Goal: Task Accomplishment & Management: Manage account settings

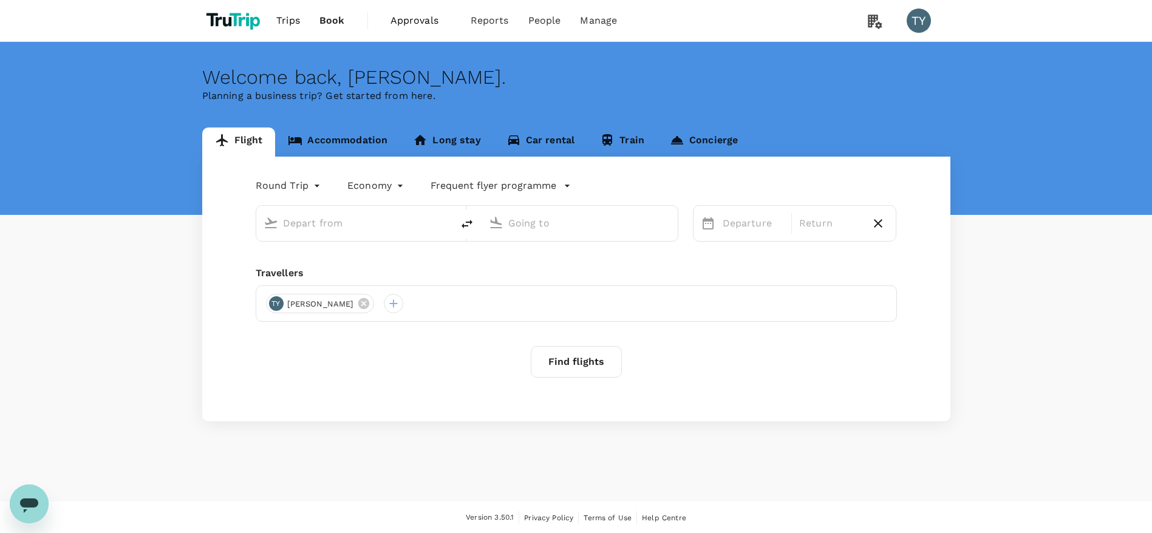
type input "Indira Gandhi Intl (DEL)"
type input "Bandaranaike Intl (CMB)"
type input "Indira Gandhi Intl (DEL)"
type input "Bandaranaike Intl (CMB)"
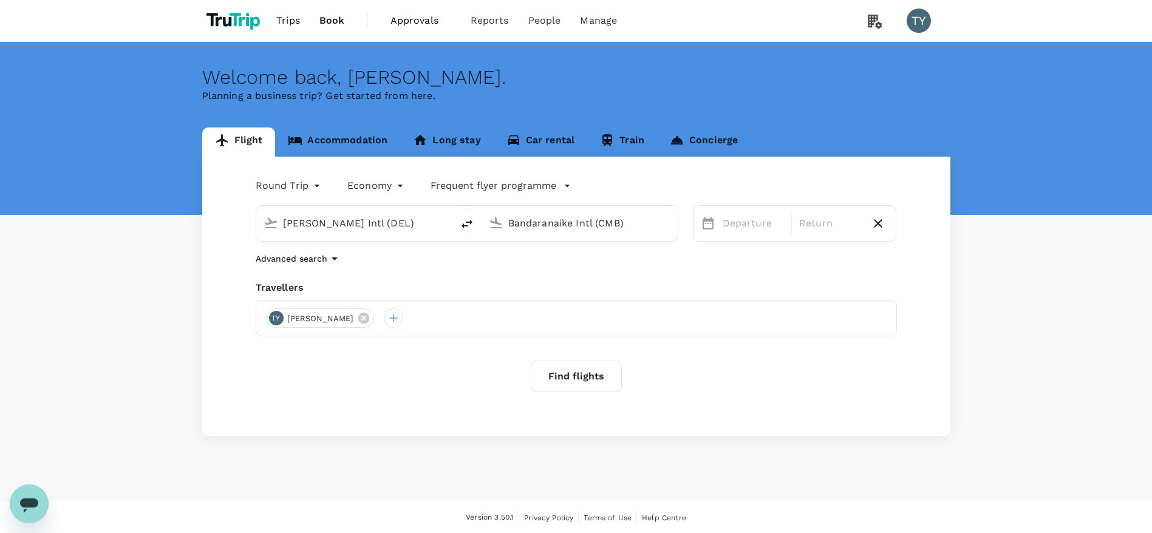
click at [412, 225] on input "Indira Gandhi Intl (DEL)" at bounding box center [355, 223] width 144 height 19
type input "h"
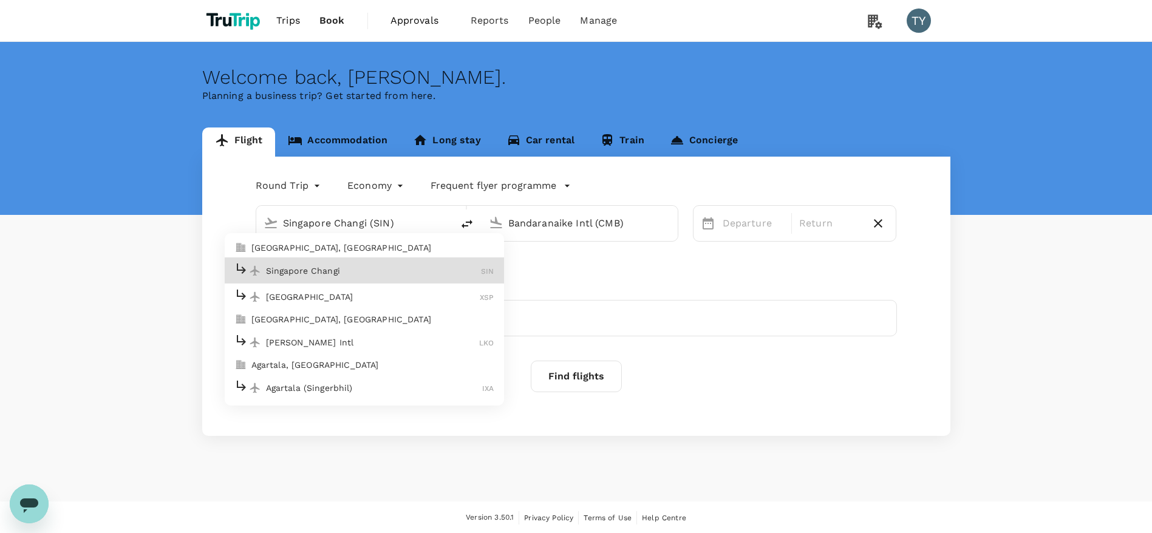
type input "Singapore Changi (SIN)"
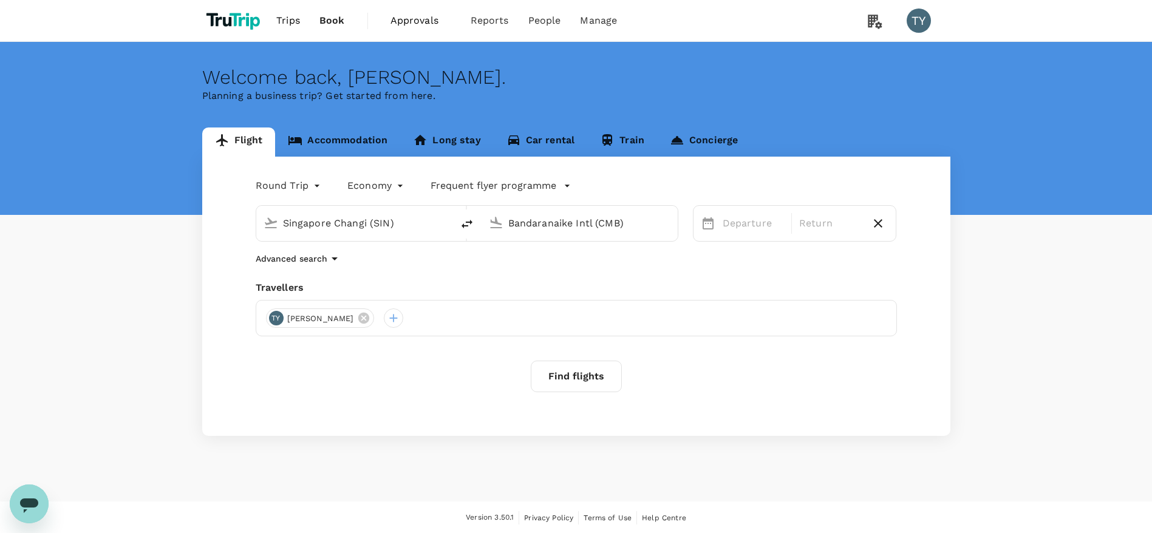
click at [562, 225] on input "Bandaranaike Intl (CMB)" at bounding box center [580, 223] width 144 height 19
type input "p"
type input "Hong Kong Intl (HKG)"
click at [913, 352] on div "15" at bounding box center [910, 351] width 23 height 23
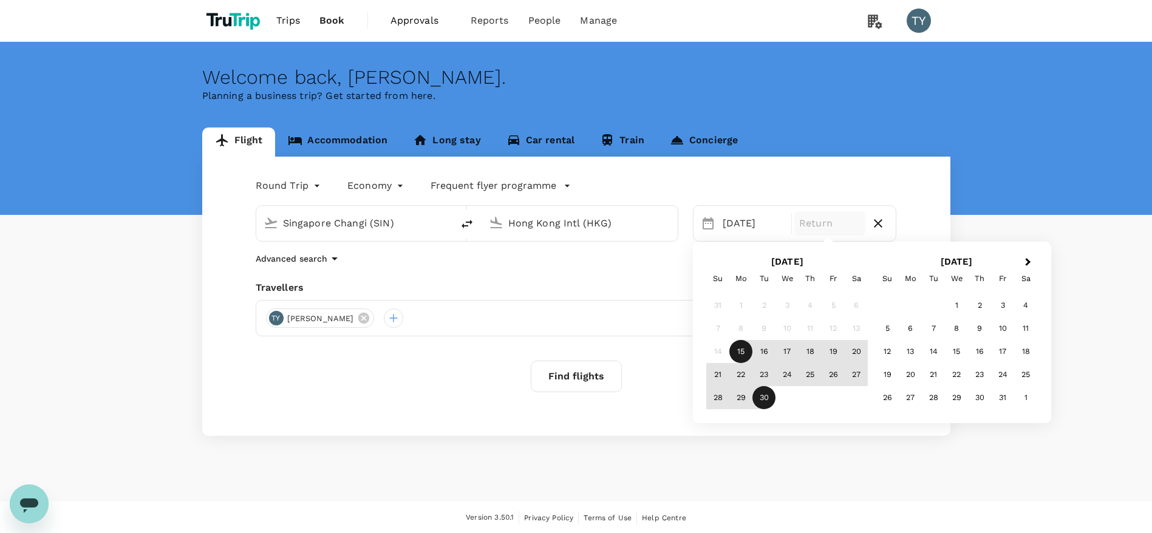
click at [768, 396] on div "30" at bounding box center [763, 397] width 23 height 23
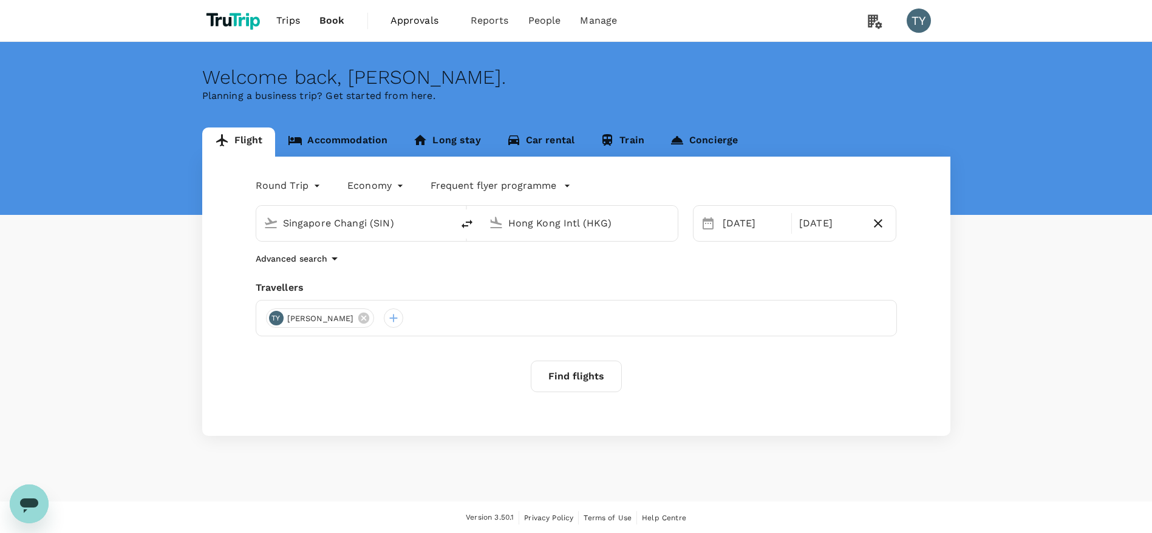
click at [561, 377] on button "Find flights" at bounding box center [576, 377] width 91 height 32
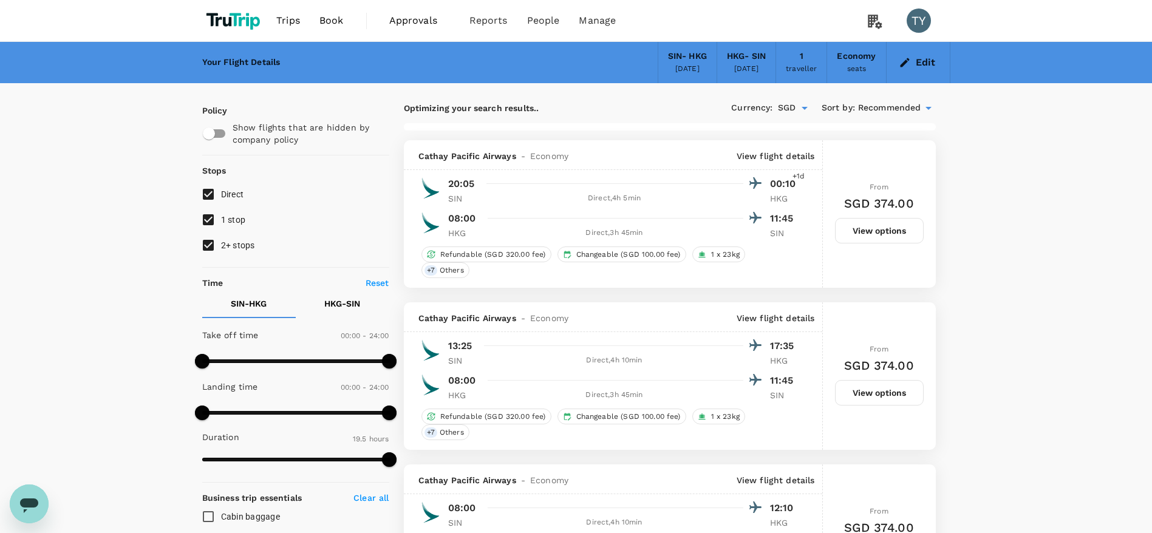
type input "1555"
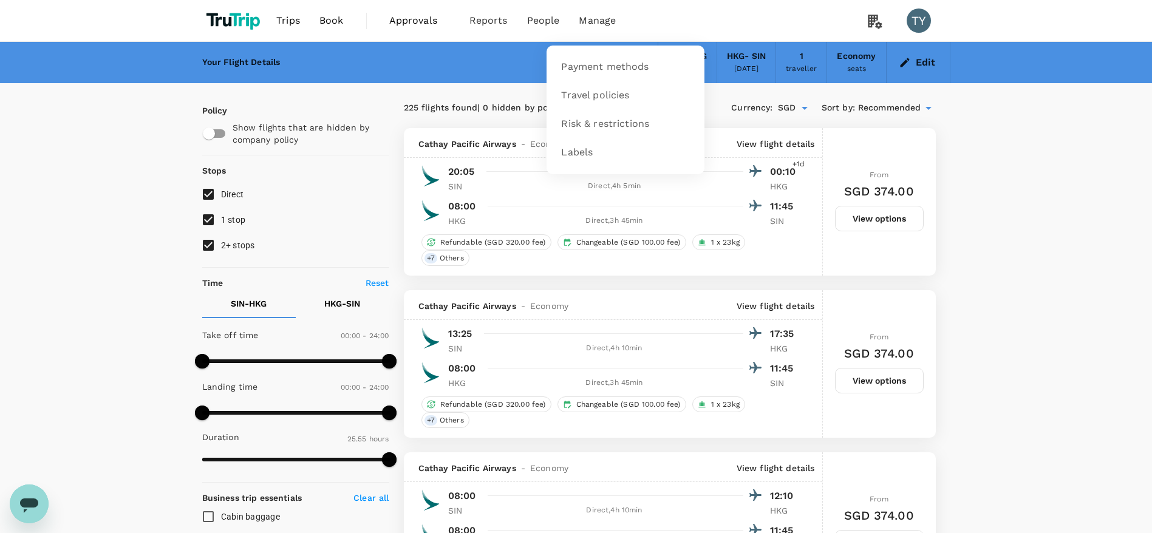
click at [588, 21] on span "Manage" at bounding box center [597, 20] width 37 height 15
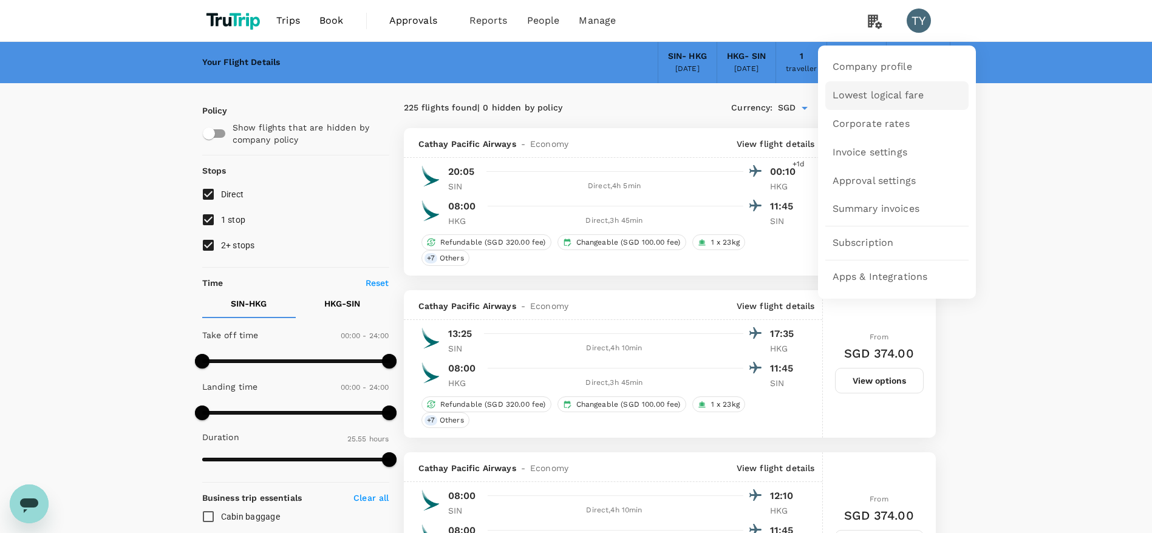
click at [875, 95] on span "Lowest logical fare" at bounding box center [879, 96] width 92 height 14
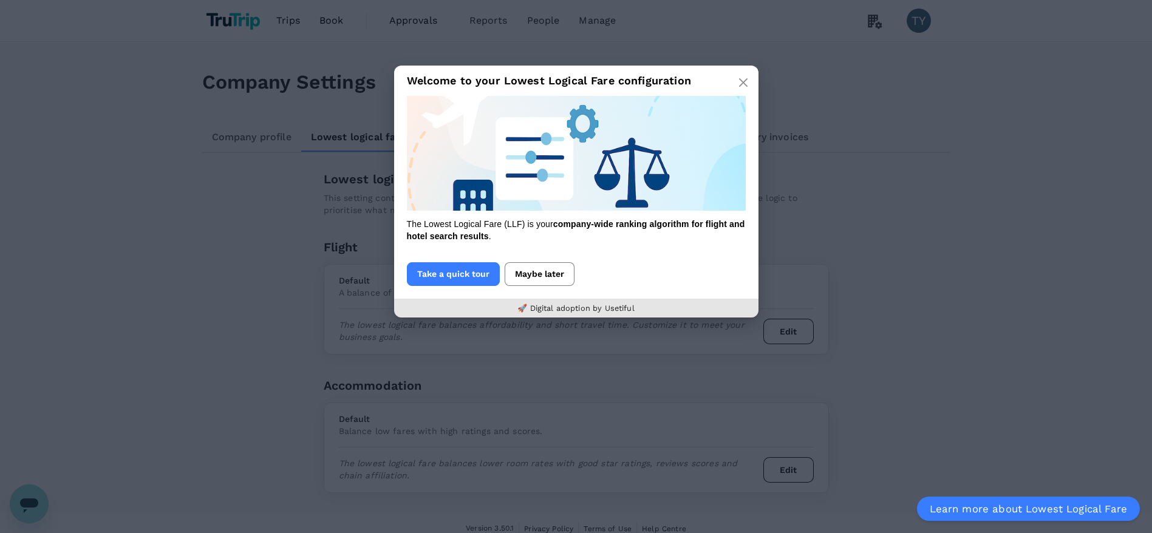
click at [555, 285] on button "Maybe later" at bounding box center [540, 274] width 70 height 24
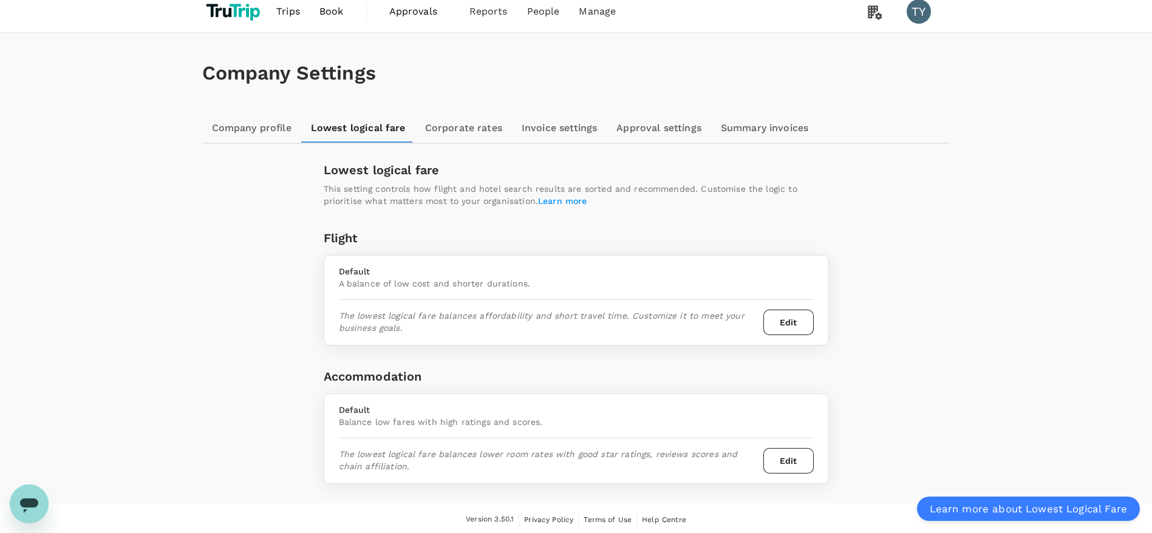
scroll to position [12, 0]
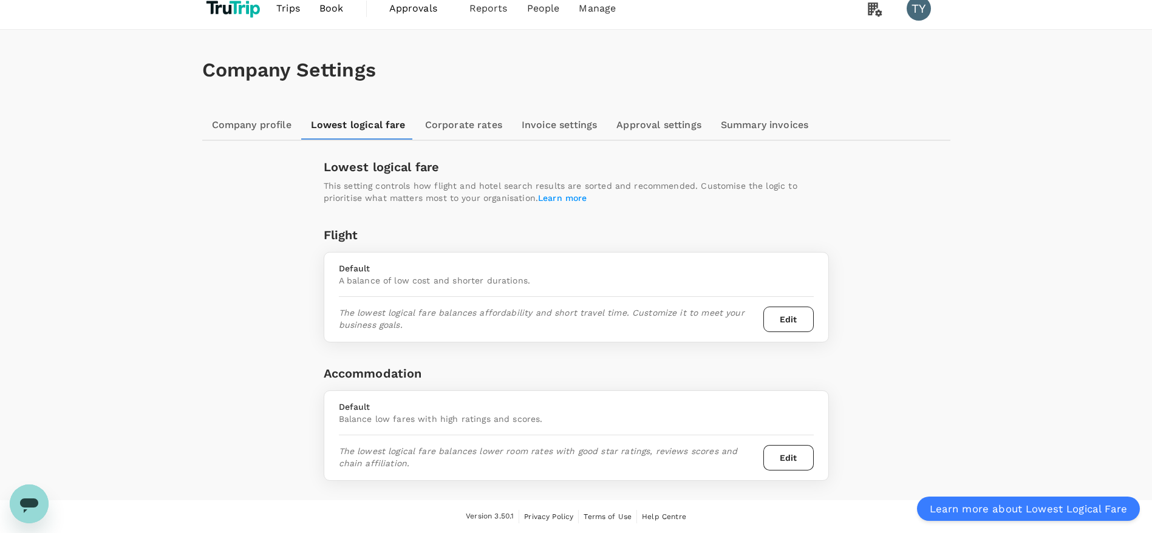
click at [784, 315] on button "Edit" at bounding box center [788, 320] width 50 height 26
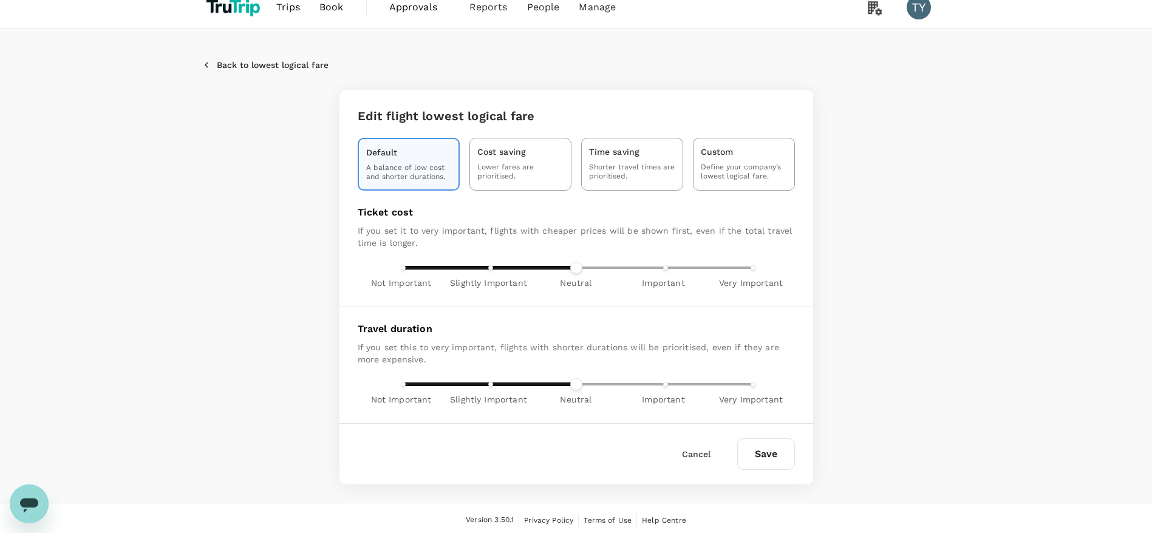
scroll to position [17, 0]
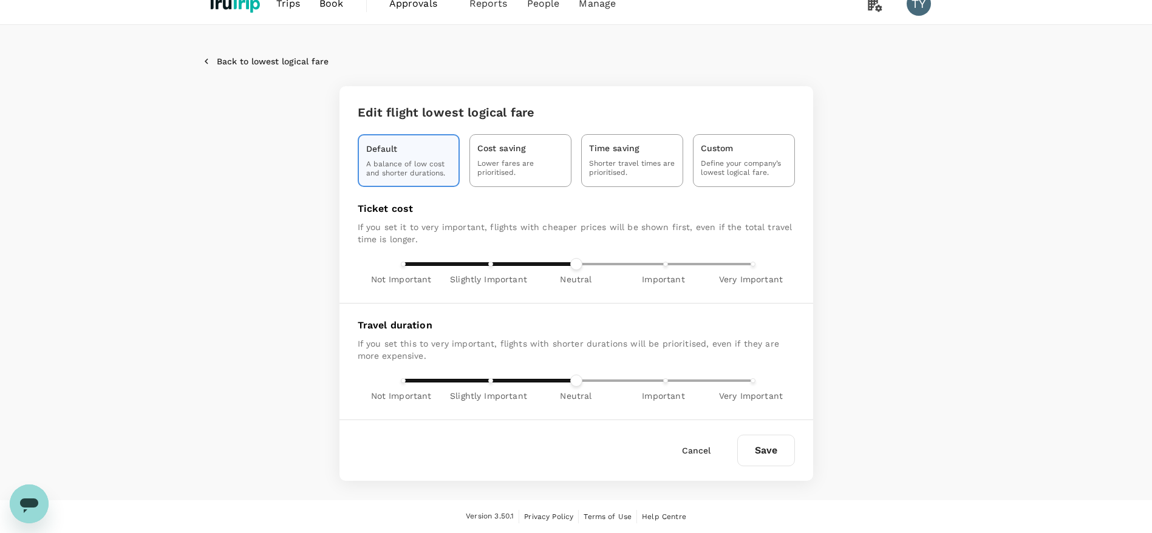
click at [258, 56] on button "Back to lowest logical fare" at bounding box center [265, 61] width 126 height 11
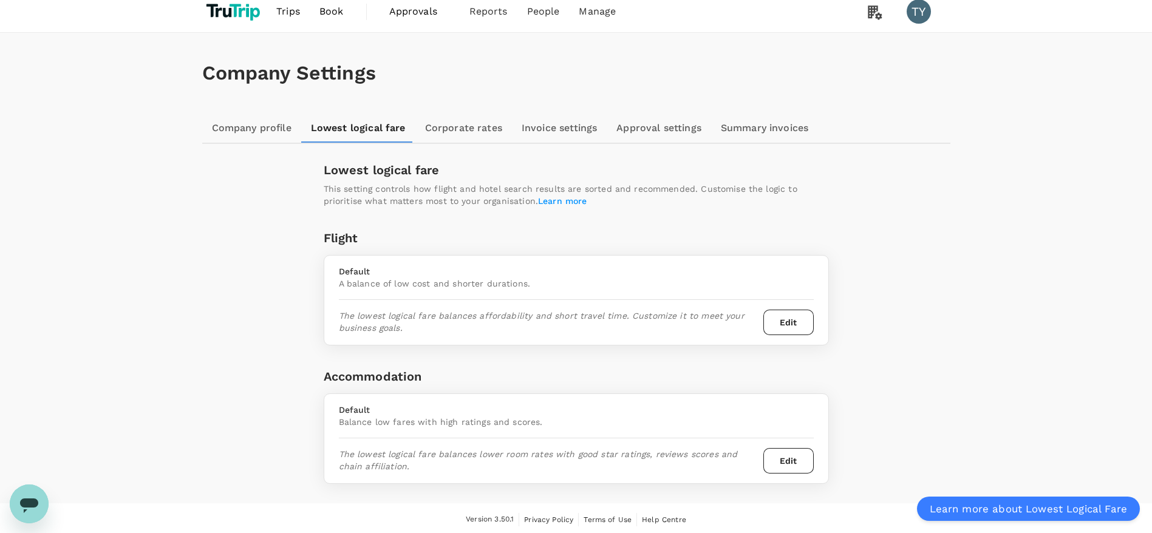
scroll to position [12, 0]
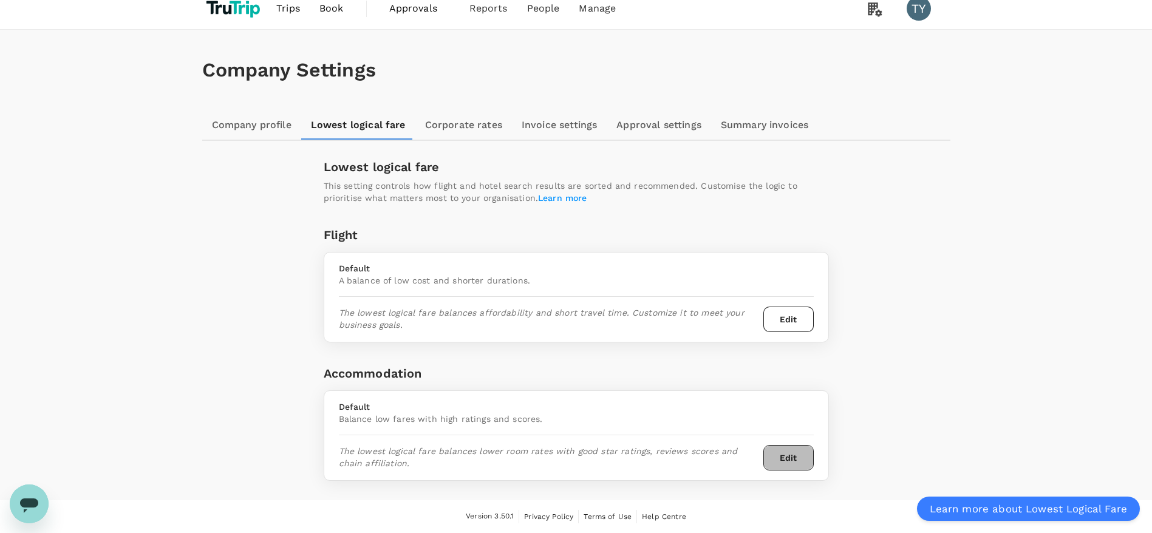
click at [795, 456] on button "Edit" at bounding box center [788, 458] width 50 height 26
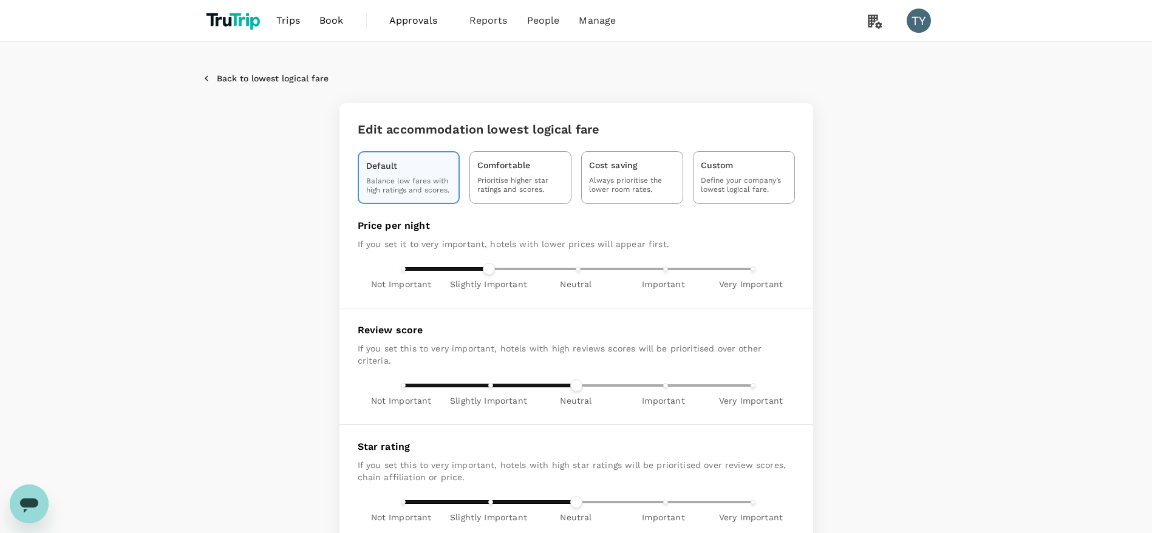
click at [241, 71] on div "Back to lowest logical fare Edit accommodation lowest logical fare Default Bala…" at bounding box center [576, 394] width 777 height 647
click at [242, 76] on button "Back to lowest logical fare" at bounding box center [265, 78] width 126 height 11
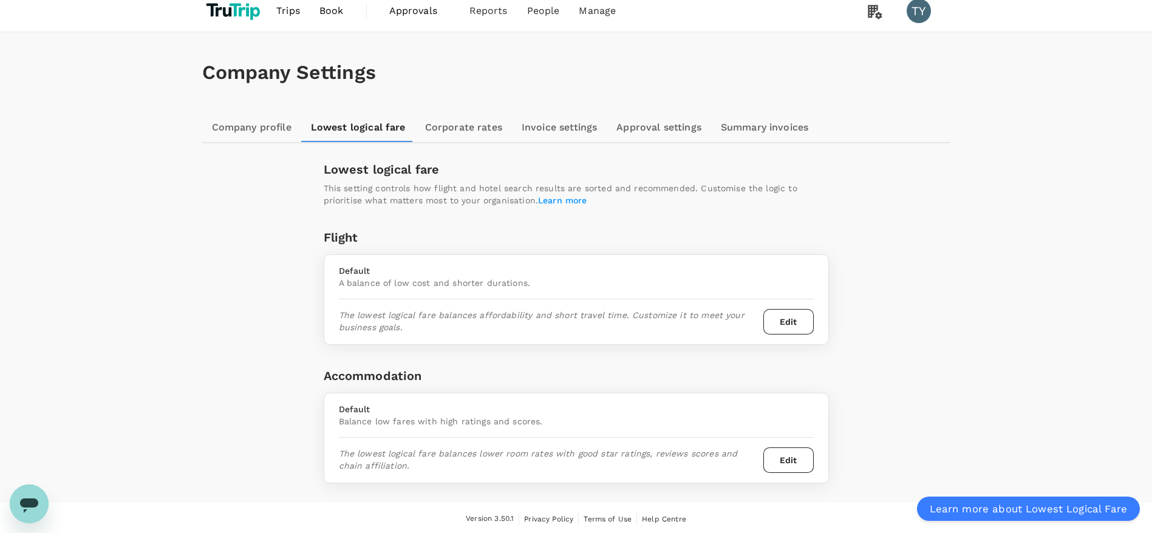
scroll to position [12, 0]
click at [775, 316] on button "Edit" at bounding box center [788, 320] width 50 height 26
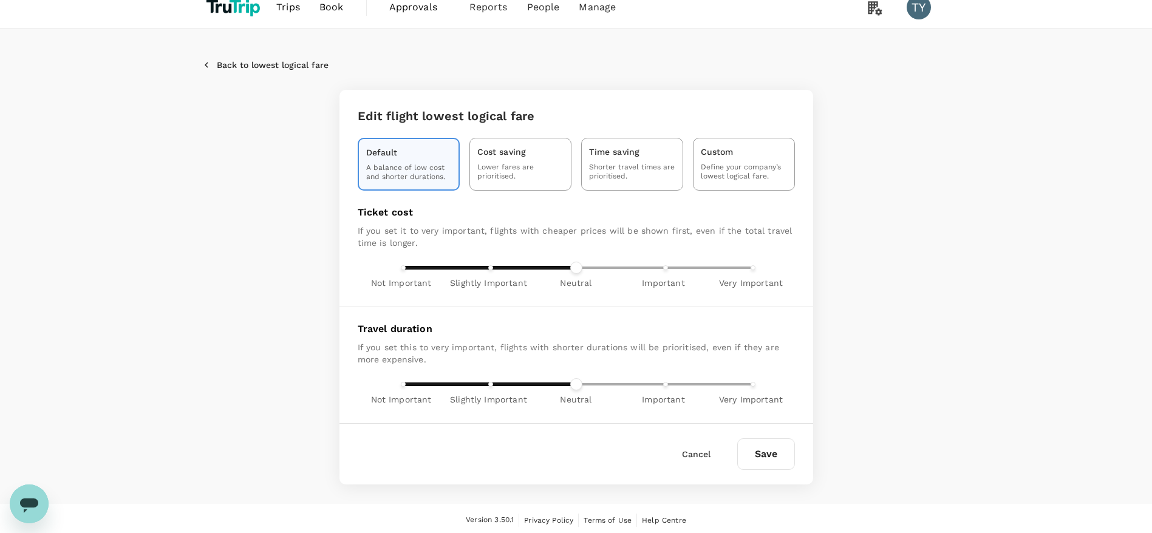
scroll to position [17, 0]
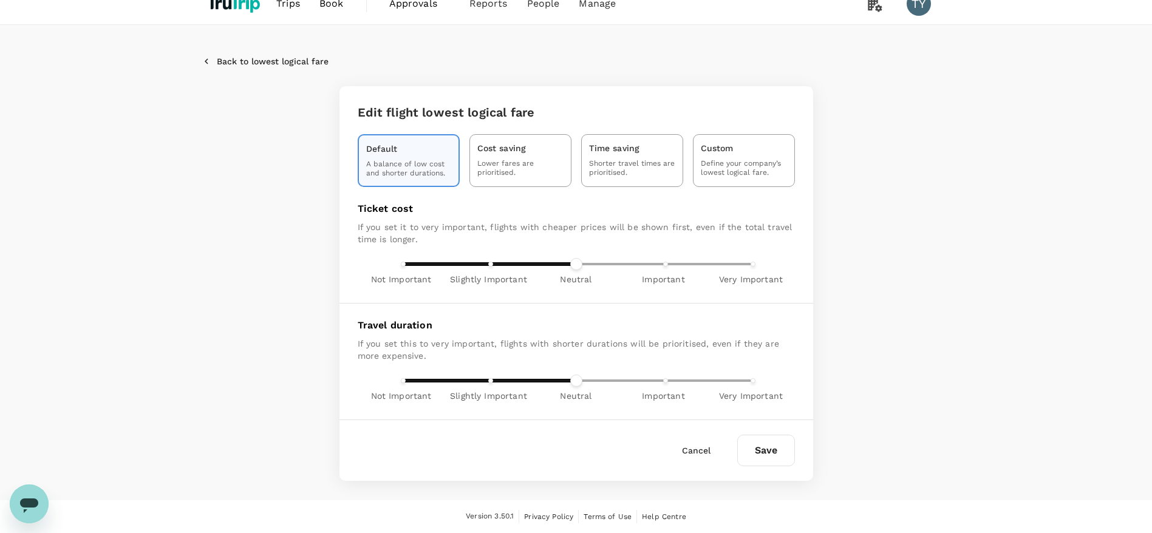
click at [225, 61] on button "Back to lowest logical fare" at bounding box center [265, 61] width 126 height 11
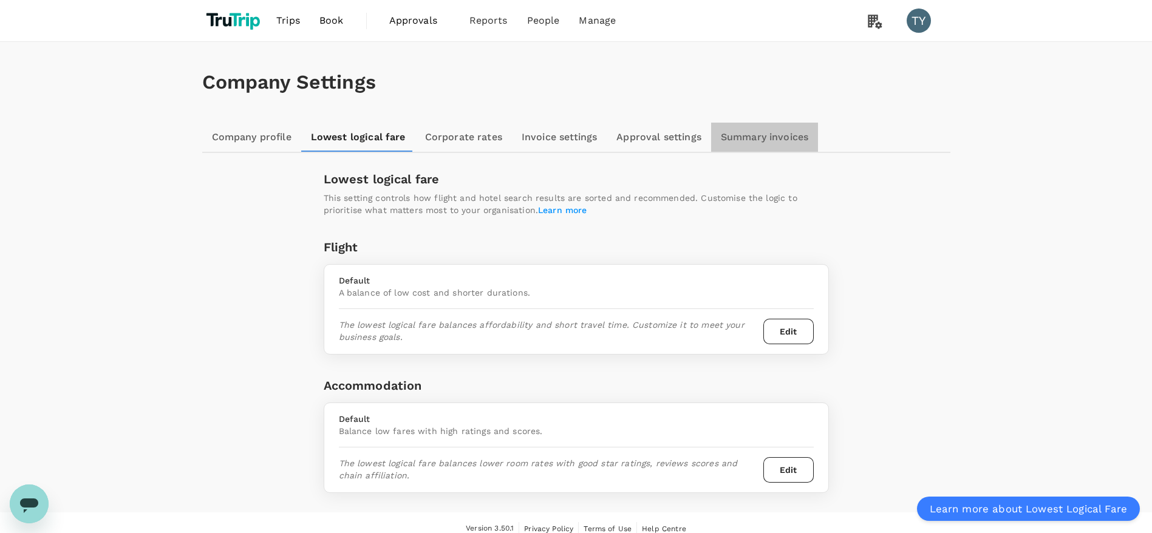
click at [766, 137] on link "Summary invoices" at bounding box center [764, 137] width 107 height 29
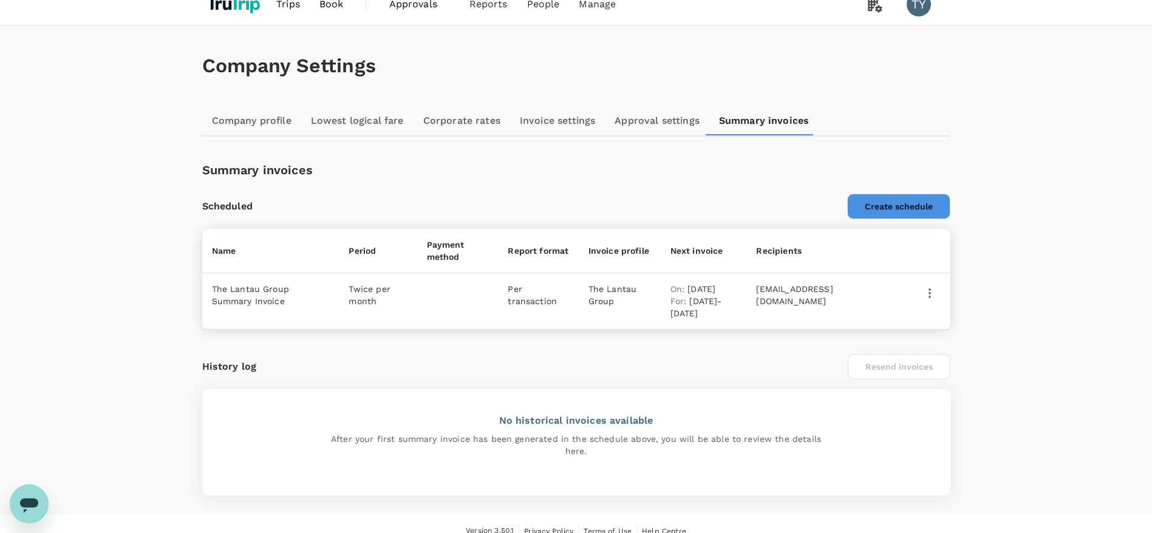
scroll to position [31, 0]
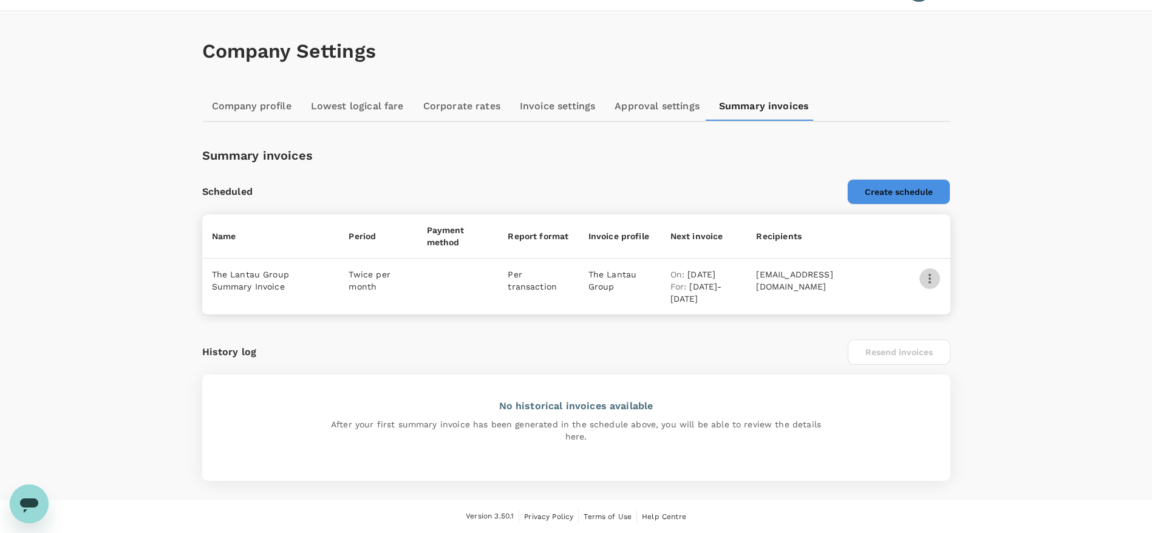
click at [932, 279] on icon "button" at bounding box center [930, 278] width 15 height 15
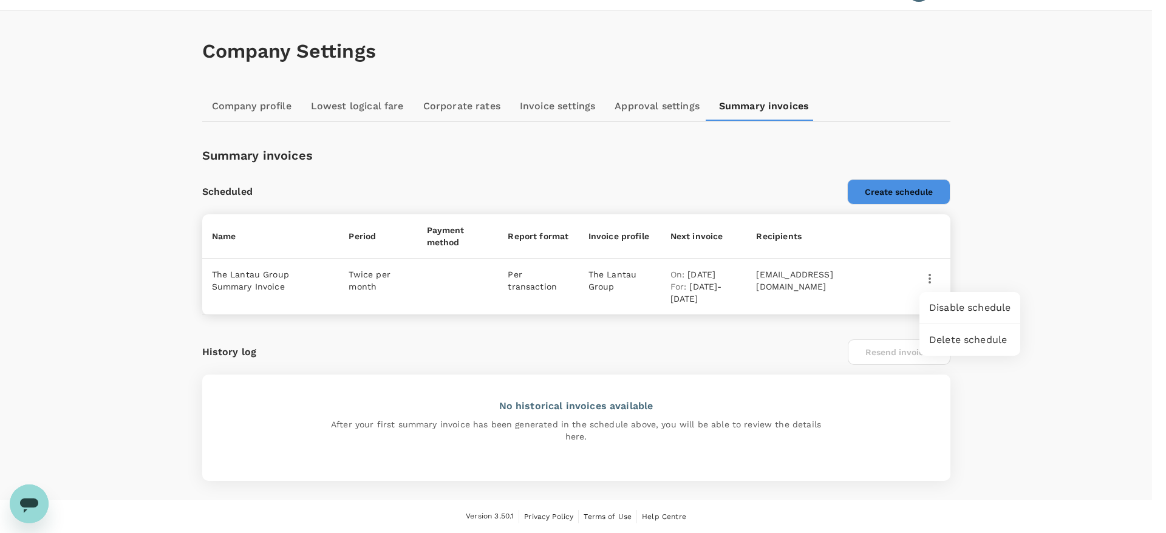
click at [849, 292] on div at bounding box center [583, 266] width 1166 height 533
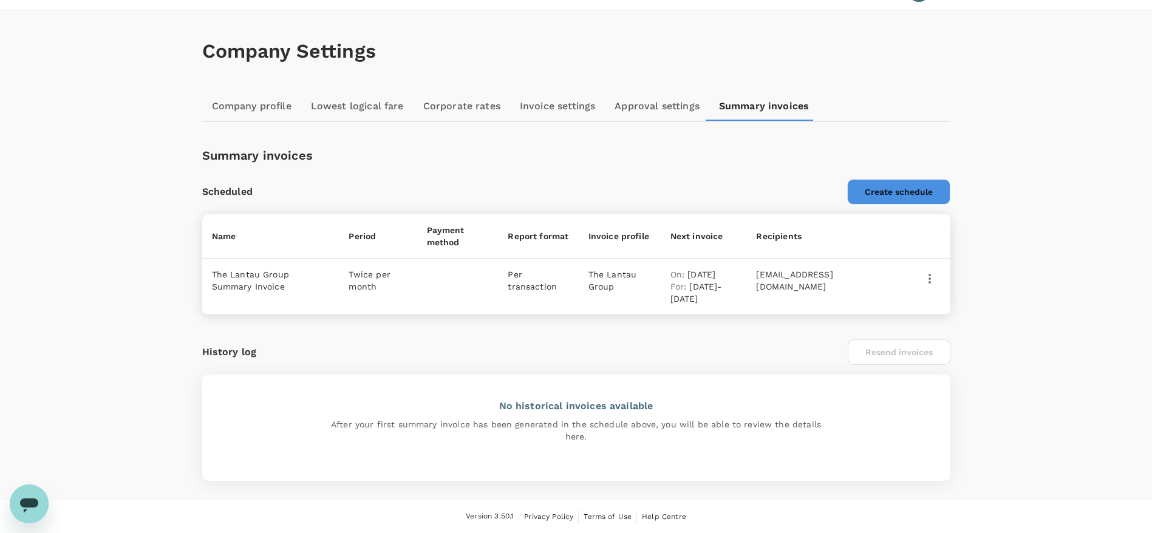
click at [931, 278] on icon "button" at bounding box center [930, 279] width 2 height 10
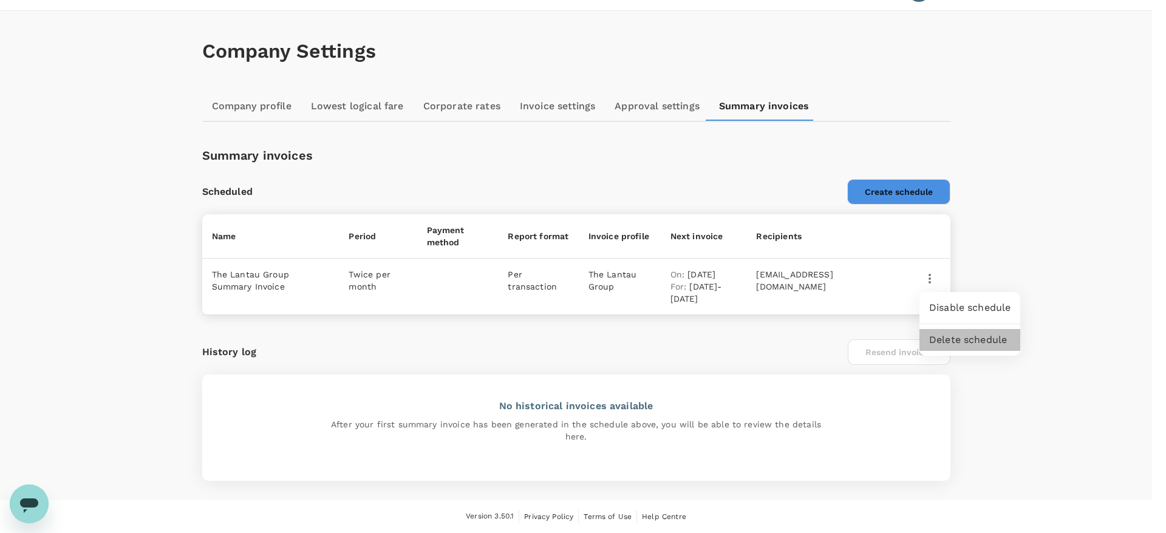
click at [955, 339] on li "Delete schedule" at bounding box center [969, 340] width 101 height 22
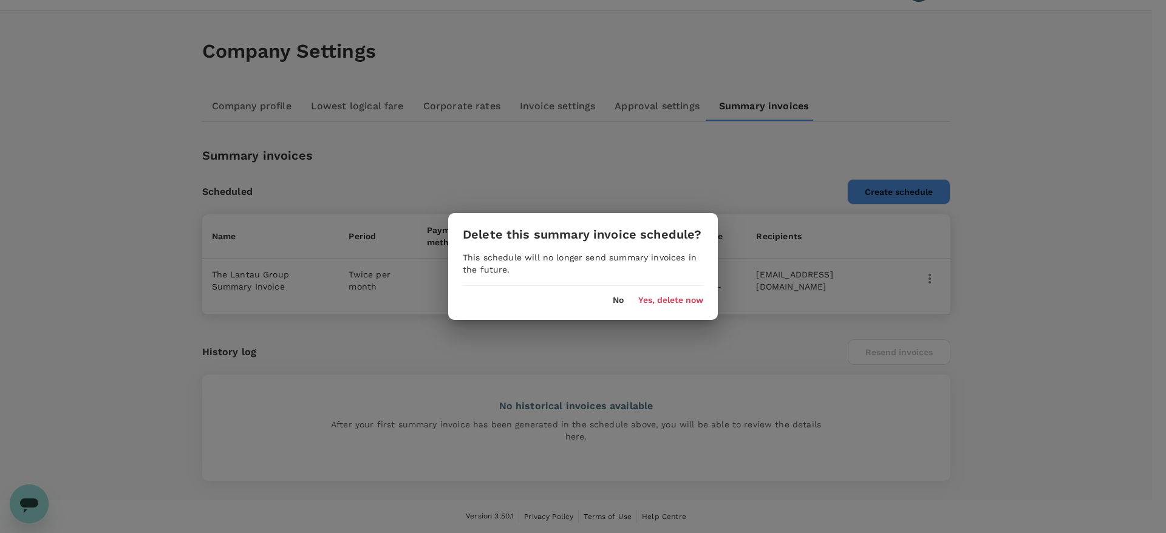
click at [666, 303] on button "Yes, delete now" at bounding box center [670, 301] width 65 height 10
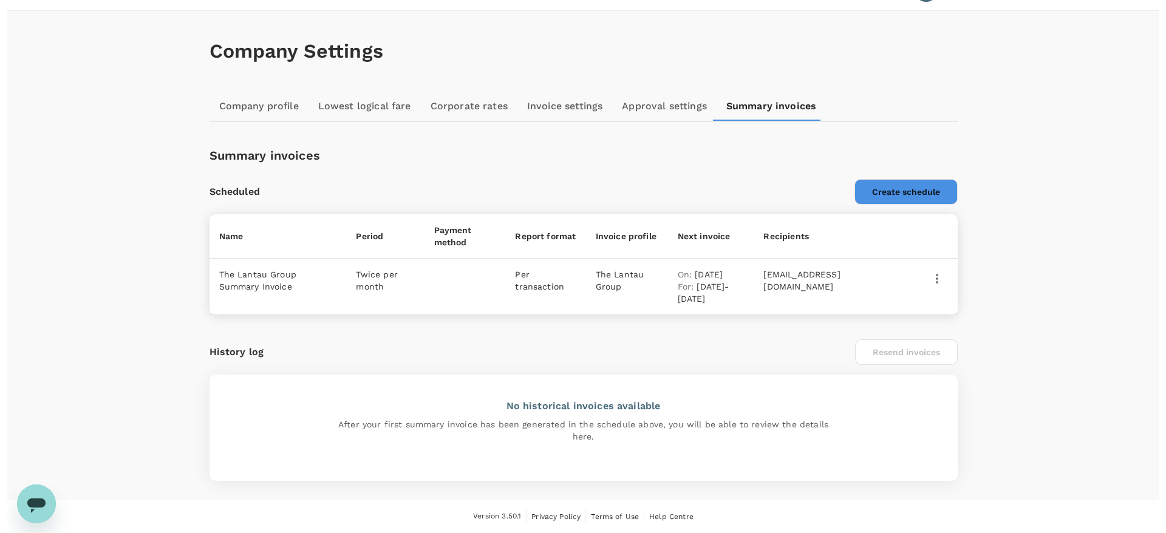
scroll to position [1, 0]
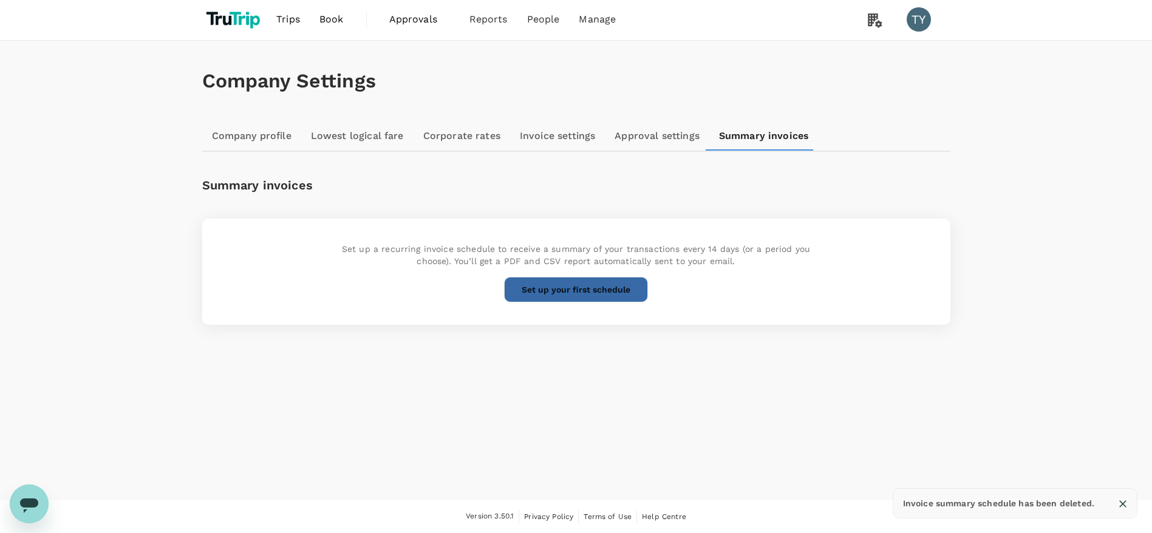
click at [609, 292] on button "Set up your first schedule" at bounding box center [576, 290] width 144 height 26
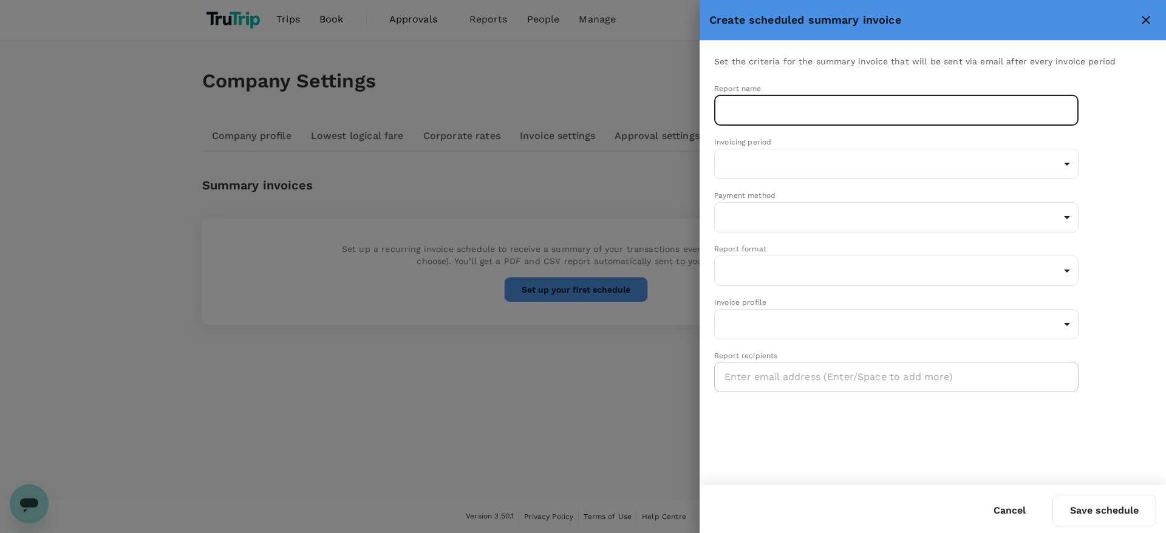
click at [881, 116] on input "text" at bounding box center [896, 110] width 364 height 30
click at [893, 155] on body "Trips Book Approvals 0 Reports People Manage TY Company Settings Company profil…" at bounding box center [583, 266] width 1166 height 534
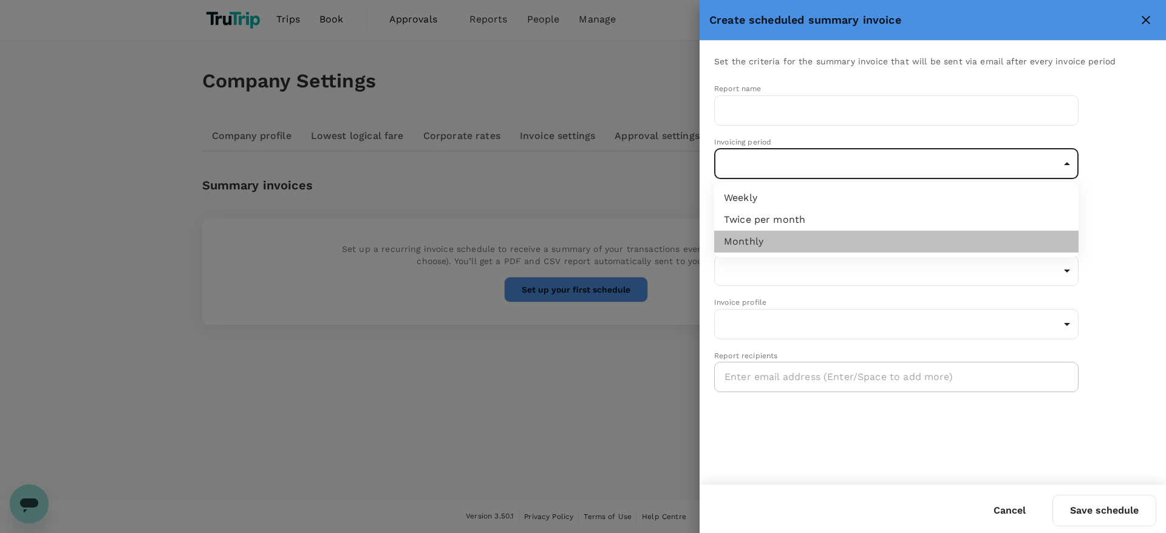
click at [775, 242] on li "Monthly" at bounding box center [896, 242] width 364 height 22
type input "monthly"
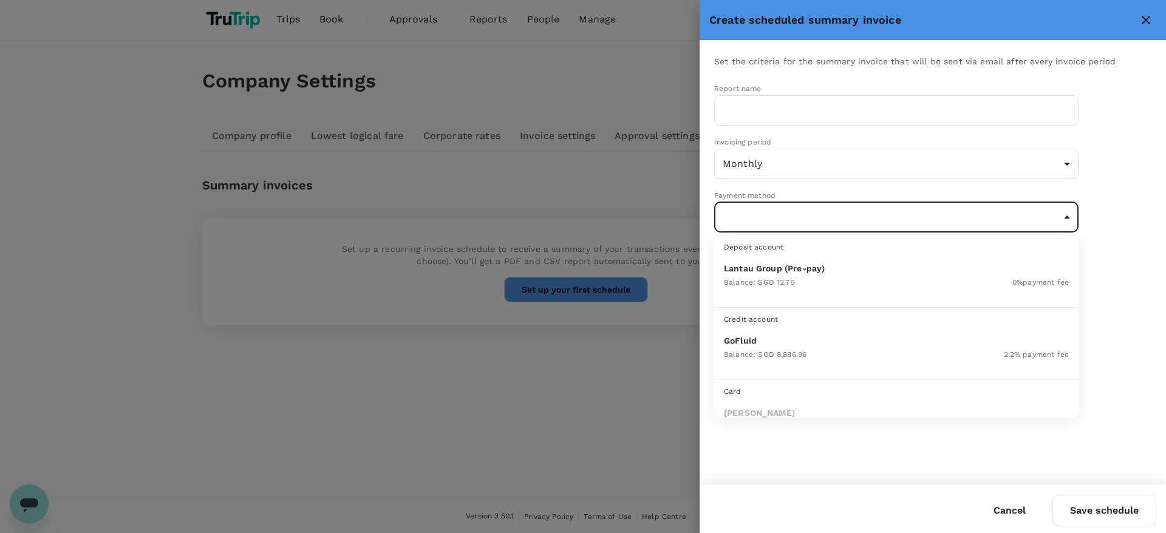
click at [823, 216] on body "Trips Book Approvals 0 Reports People Manage TY Company Settings Company profil…" at bounding box center [583, 266] width 1166 height 534
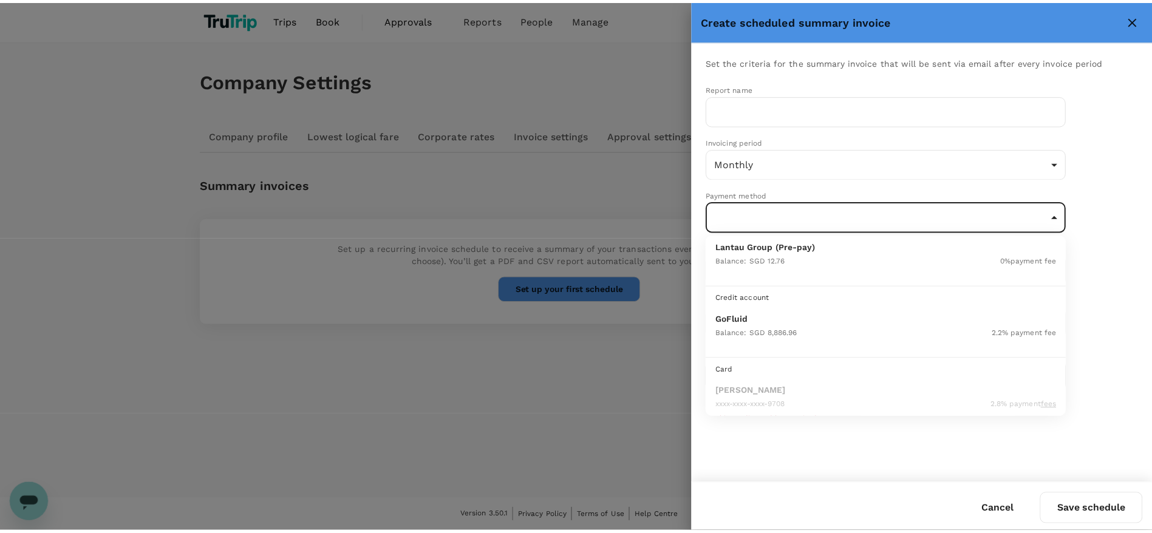
scroll to position [0, 0]
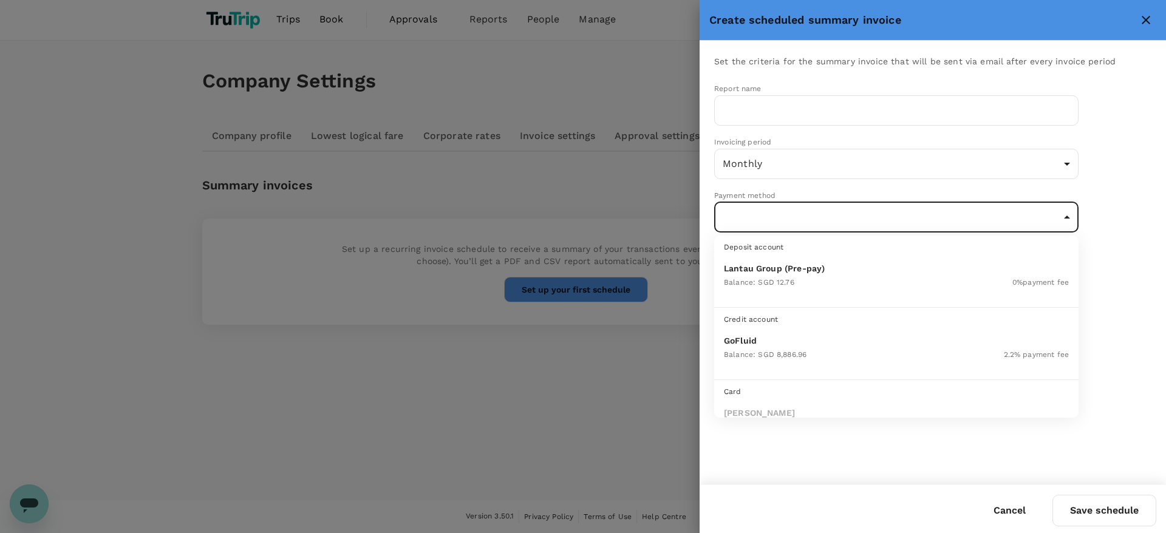
click at [855, 341] on p "GoFluid" at bounding box center [896, 341] width 345 height 12
type input "9b2d5972-482b-46ee-bb6c-b2f7db776bff"
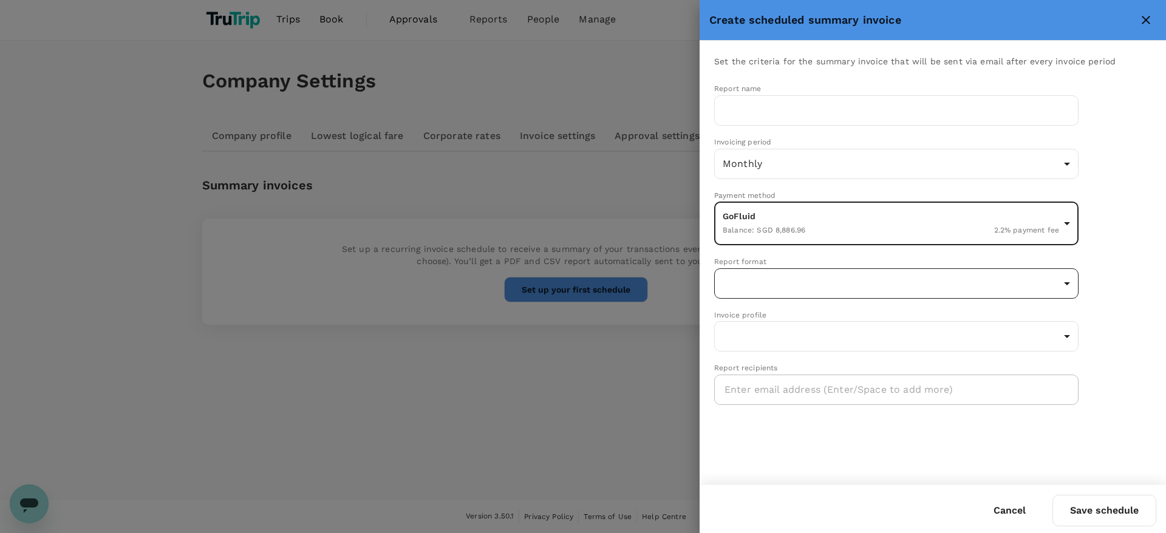
click at [876, 285] on body "Trips Book Approvals 0 Reports People Manage TY Company Settings Company profil…" at bounding box center [583, 266] width 1166 height 534
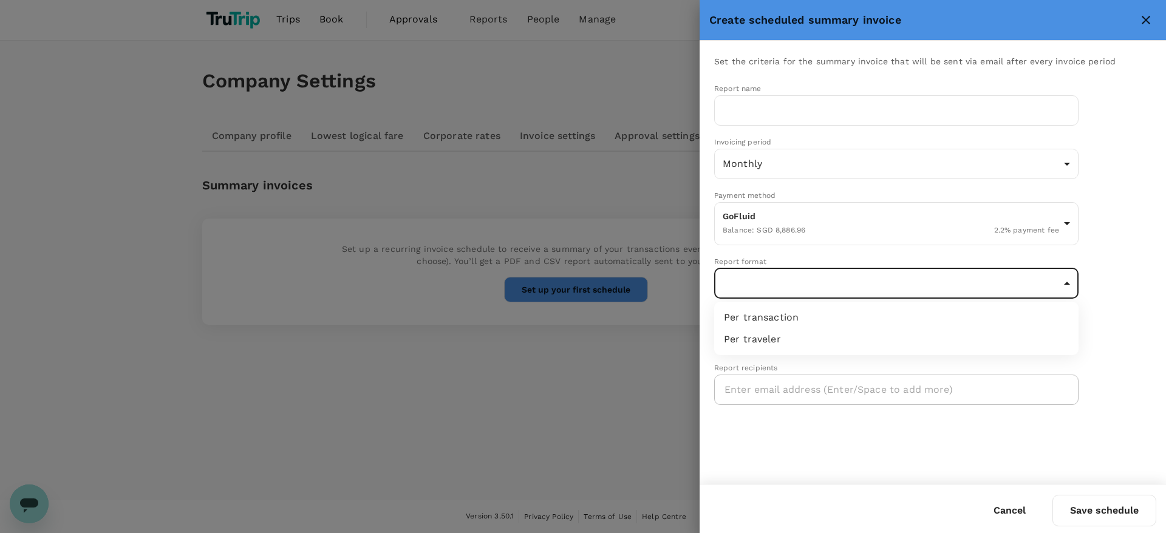
click at [826, 319] on li "Per transaction" at bounding box center [896, 318] width 364 height 22
type input "perTransaction"
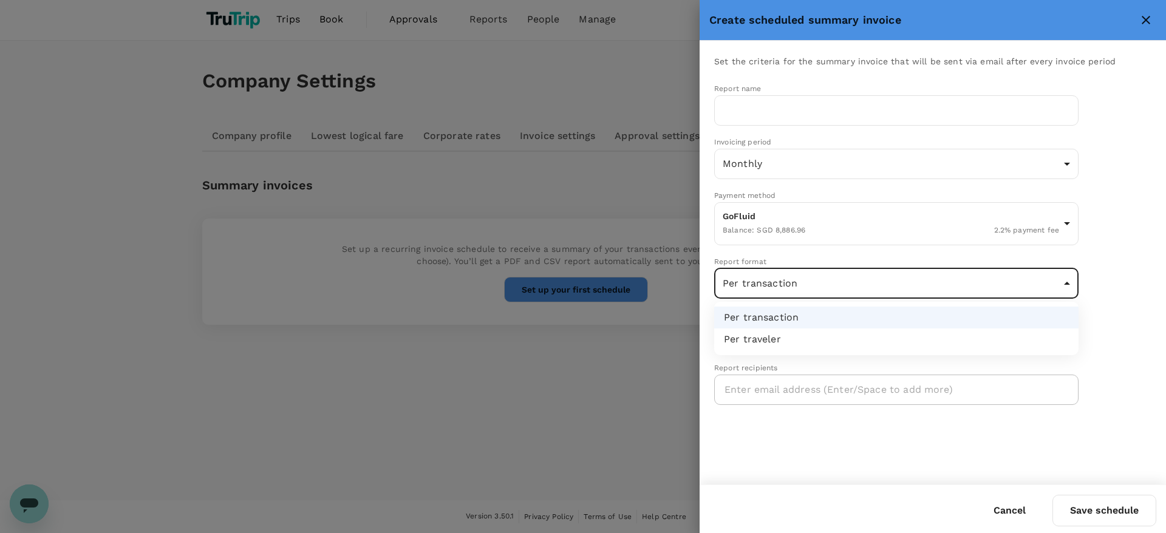
click at [816, 292] on body "Trips Book Approvals 0 Reports People Manage TY Company Settings Company profil…" at bounding box center [583, 266] width 1166 height 534
click at [821, 284] on div at bounding box center [583, 266] width 1166 height 533
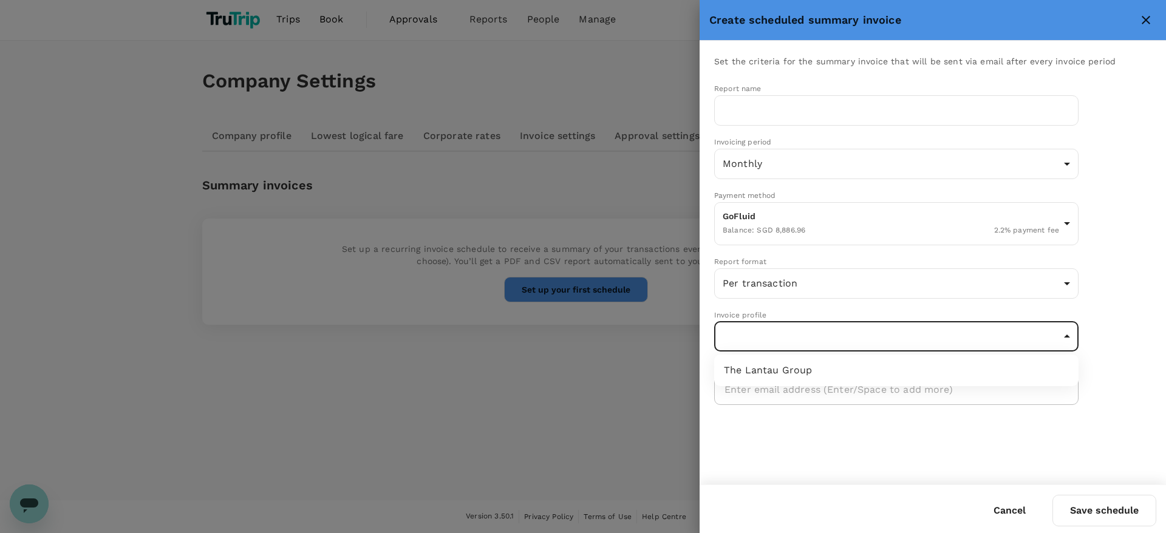
click at [808, 347] on body "Trips Book Approvals 0 Reports People Manage TY Company Settings Company profil…" at bounding box center [583, 266] width 1166 height 534
click at [800, 371] on div "The Lantau Group" at bounding box center [896, 370] width 345 height 15
type input "97f7a752-7c79-4aa2-8cf4-6a93e84cdd21"
click at [892, 392] on input "text" at bounding box center [899, 389] width 349 height 19
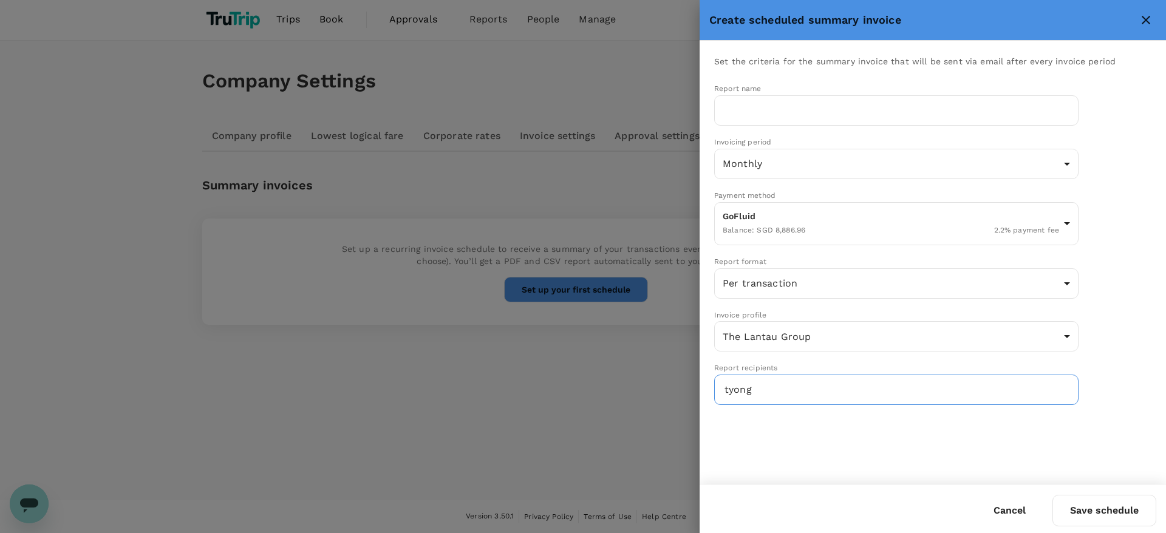
type input "tyong@lantaugroup.com"
click at [875, 428] on div "Set the criteria for the summary invoice that will be sent via email after ever…" at bounding box center [933, 263] width 466 height 444
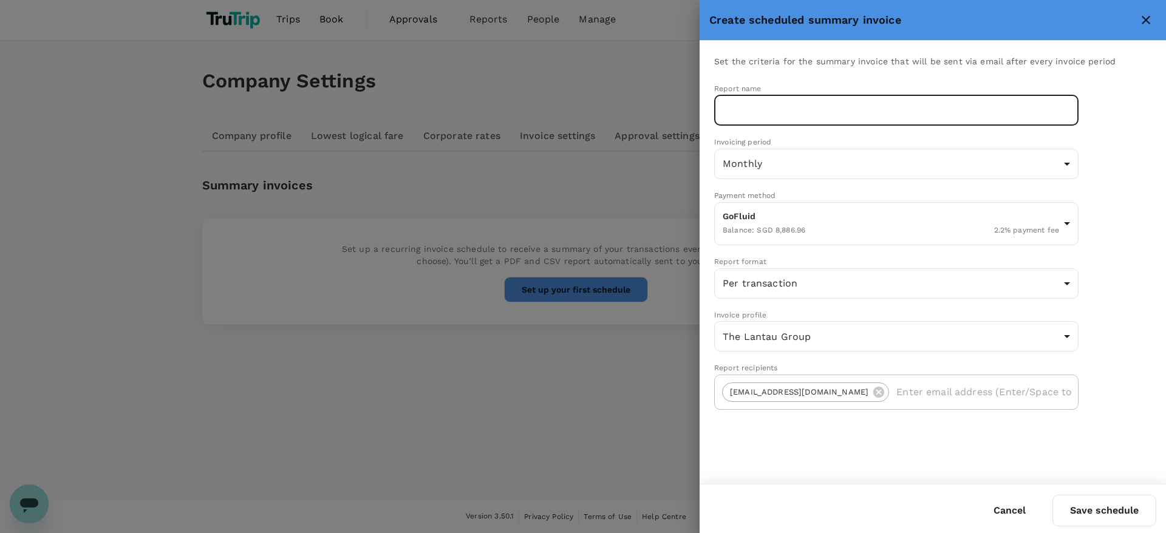
click at [794, 107] on input "text" at bounding box center [896, 110] width 364 height 30
type input "Monthly GoFluid"
click at [1103, 508] on button "Save schedule" at bounding box center [1104, 511] width 104 height 32
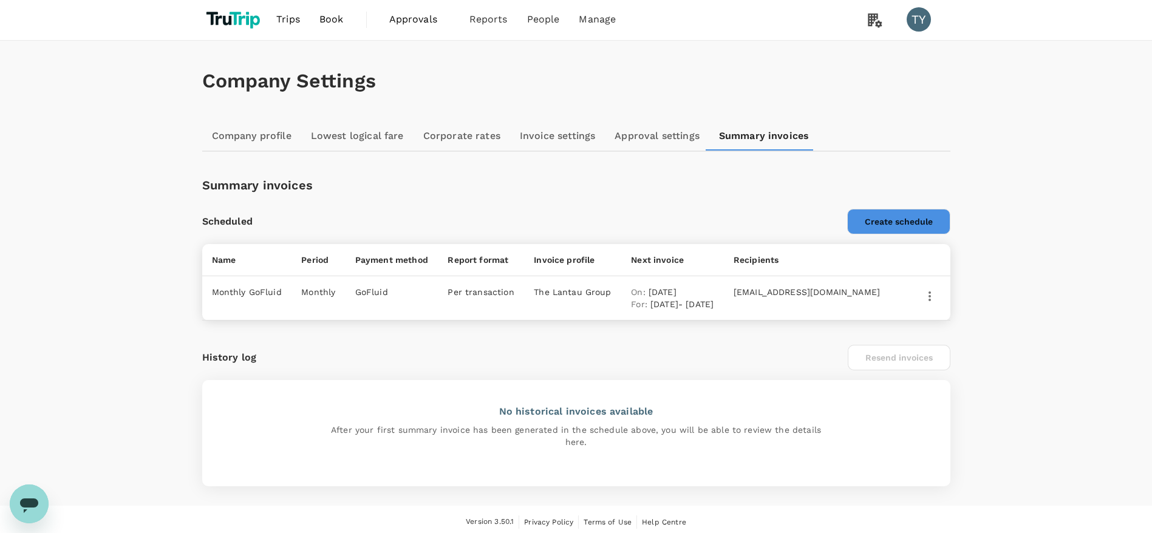
click at [895, 219] on button "Create schedule" at bounding box center [898, 222] width 103 height 26
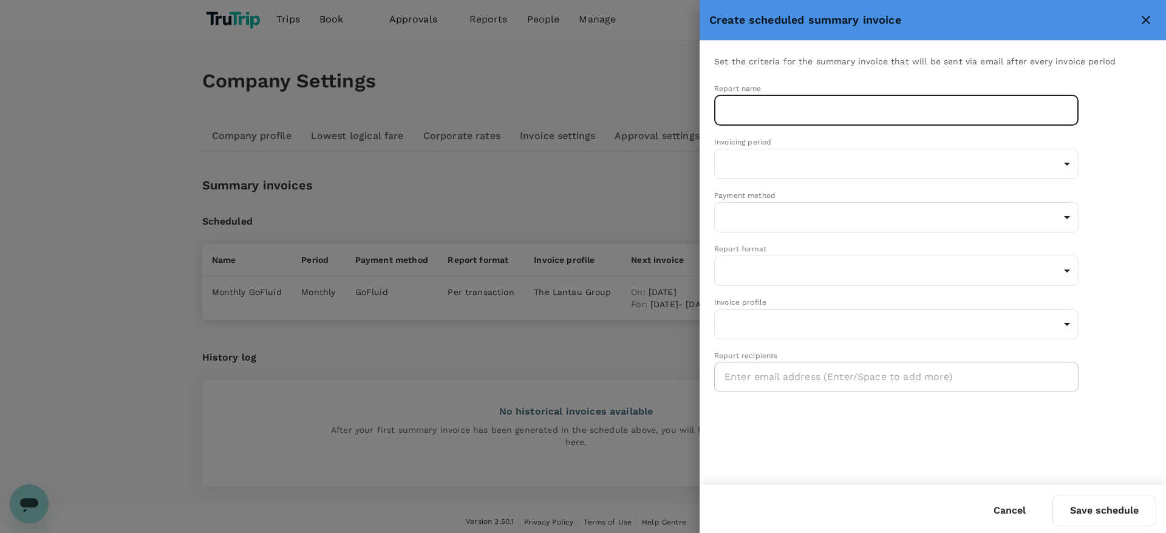
click at [836, 114] on input "text" at bounding box center [896, 110] width 364 height 30
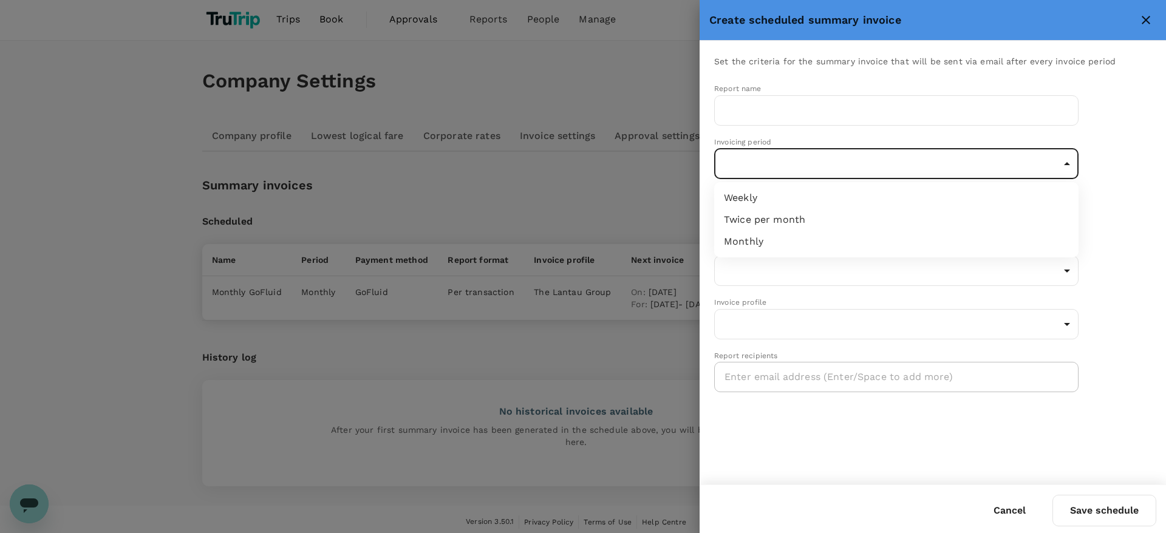
click at [882, 155] on body "Trips Book Approvals 0 Reports People Manage TY Company Settings Company profil…" at bounding box center [583, 269] width 1166 height 540
click at [831, 244] on li "Monthly" at bounding box center [896, 242] width 364 height 22
type input "monthly"
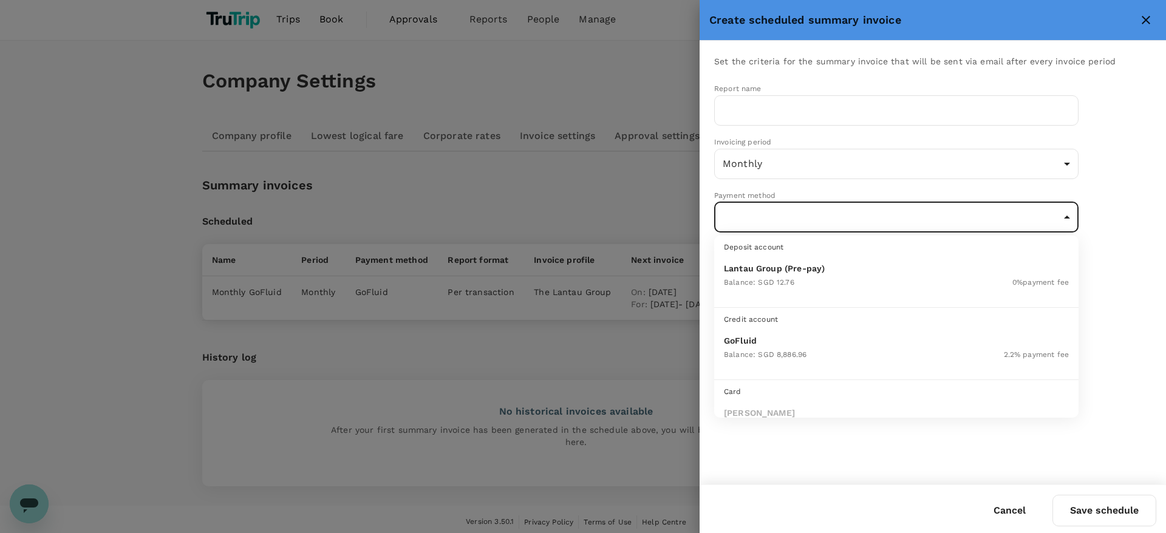
click at [825, 214] on body "Trips Book Approvals 0 Reports People Manage TY Company Settings Company profil…" at bounding box center [583, 269] width 1166 height 540
click at [842, 270] on p "Lantau Group (Pre-pay)" at bounding box center [896, 268] width 345 height 12
type input "97977ba9-8808-40b2-a80d-54b443292275"
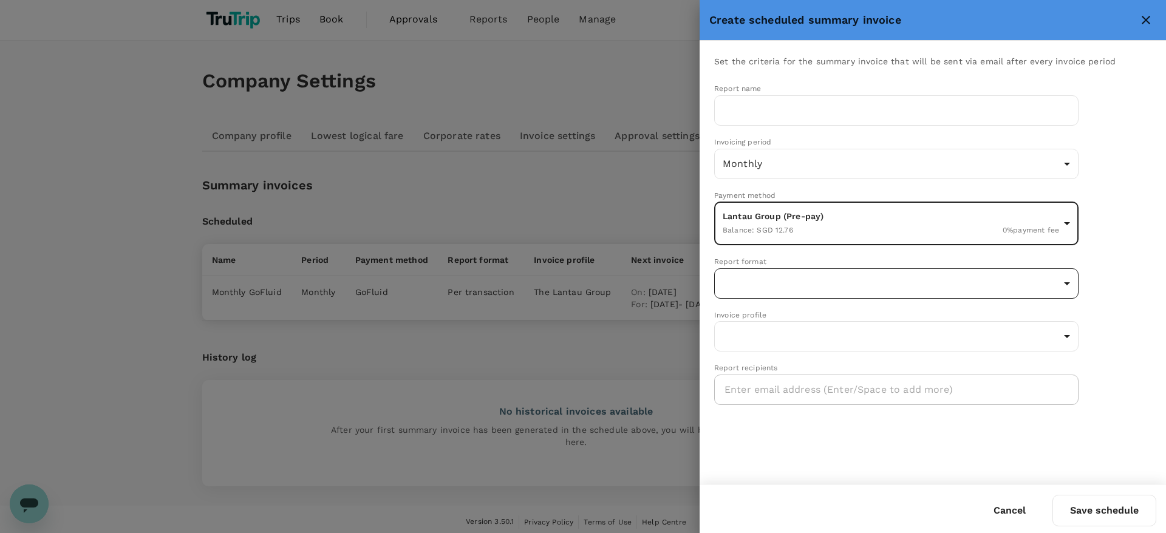
click at [838, 280] on body "Trips Book Approvals 0 Reports People Manage TY Company Settings Company profil…" at bounding box center [583, 269] width 1166 height 540
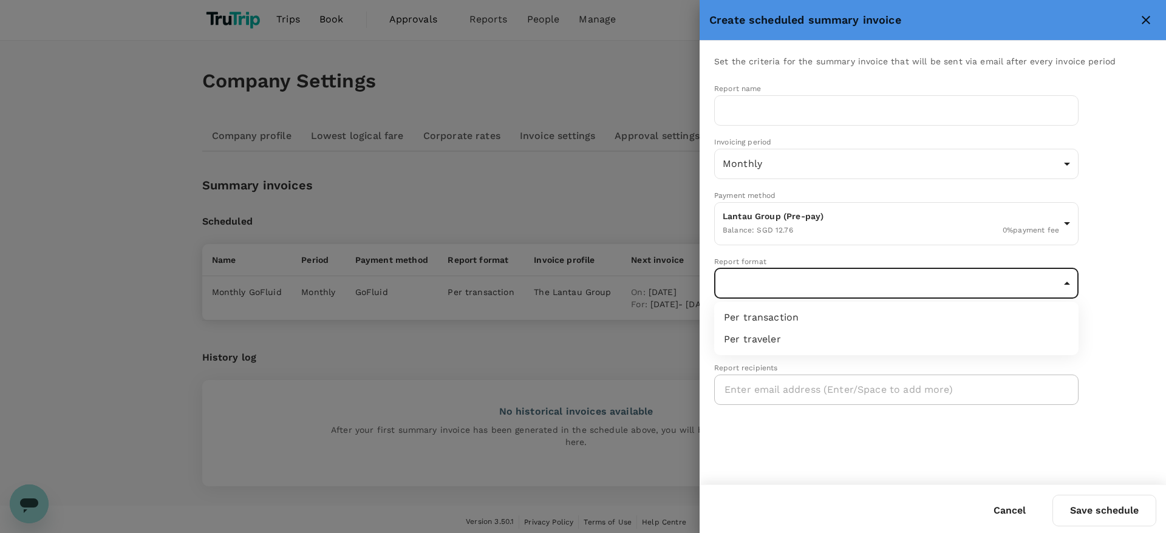
click at [819, 322] on li "Per transaction" at bounding box center [896, 318] width 364 height 22
type input "perTransaction"
click at [805, 330] on body "Trips Book Approvals 0 Reports People Manage TY Company Settings Company profil…" at bounding box center [583, 269] width 1166 height 540
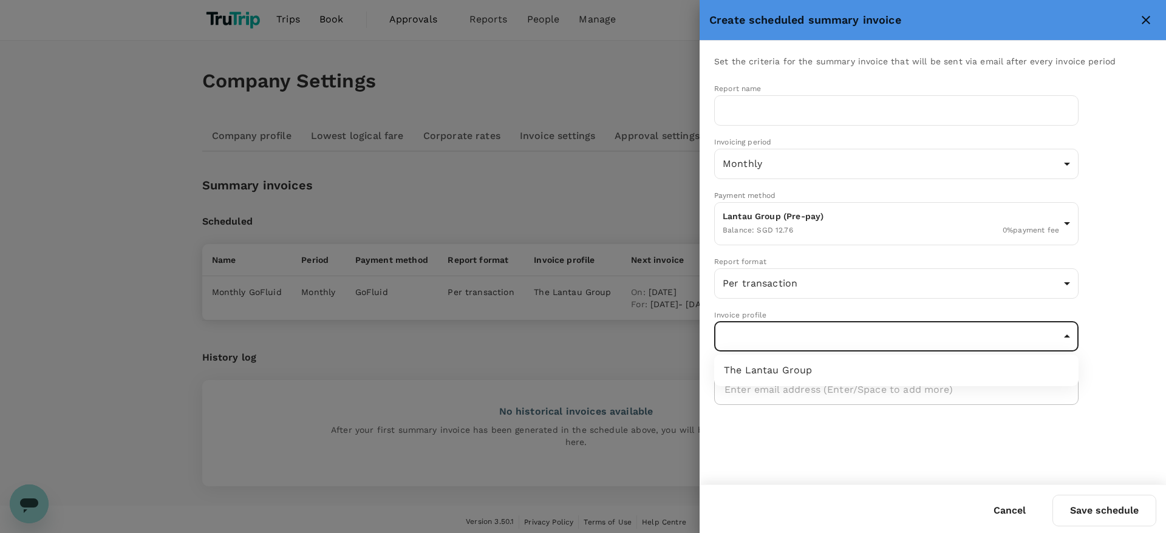
click at [813, 370] on div "The Lantau Group" at bounding box center [896, 370] width 345 height 15
type input "97f7a752-7c79-4aa2-8cf4-6a93e84cdd21"
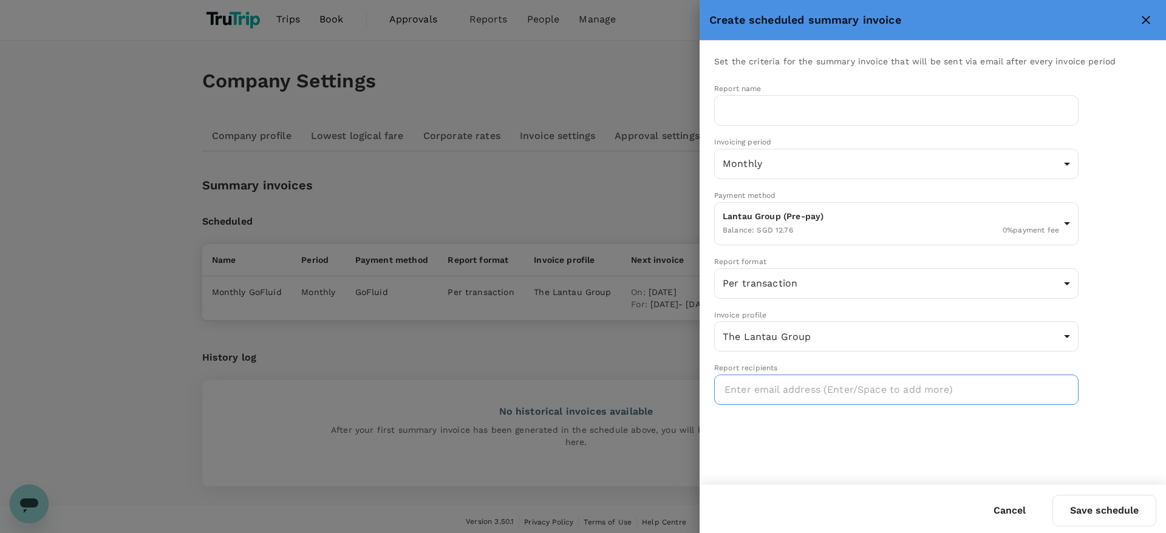
click at [831, 389] on input "text" at bounding box center [899, 389] width 349 height 19
type input "tyong@lantaugroup.com"
click at [787, 109] on input "text" at bounding box center [896, 110] width 364 height 30
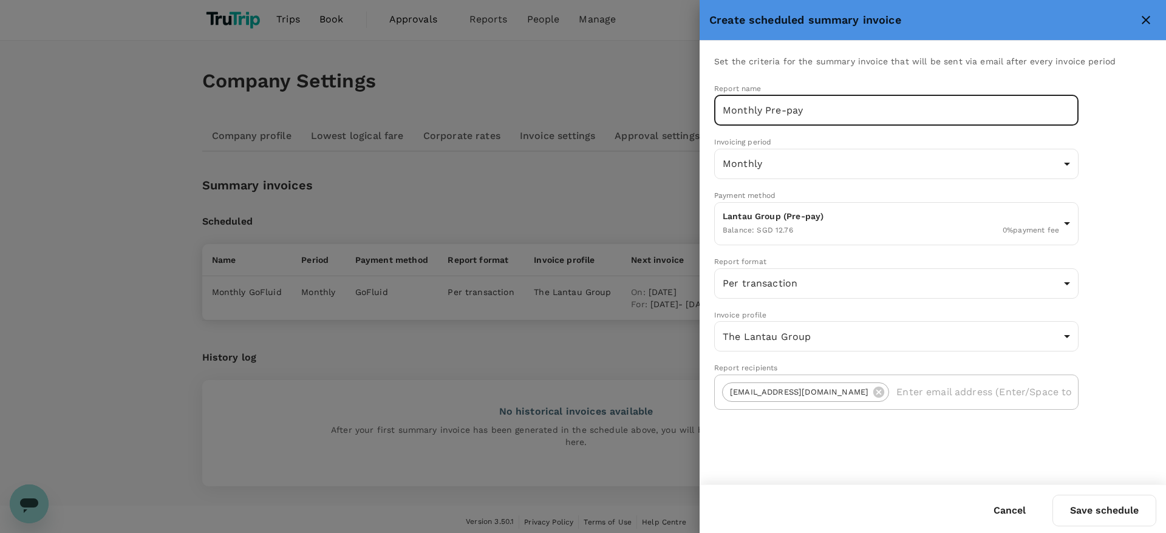
type input "Monthly Pre-pay"
click at [867, 454] on div "Set the criteria for the summary invoice that will be sent via email after ever…" at bounding box center [933, 263] width 466 height 444
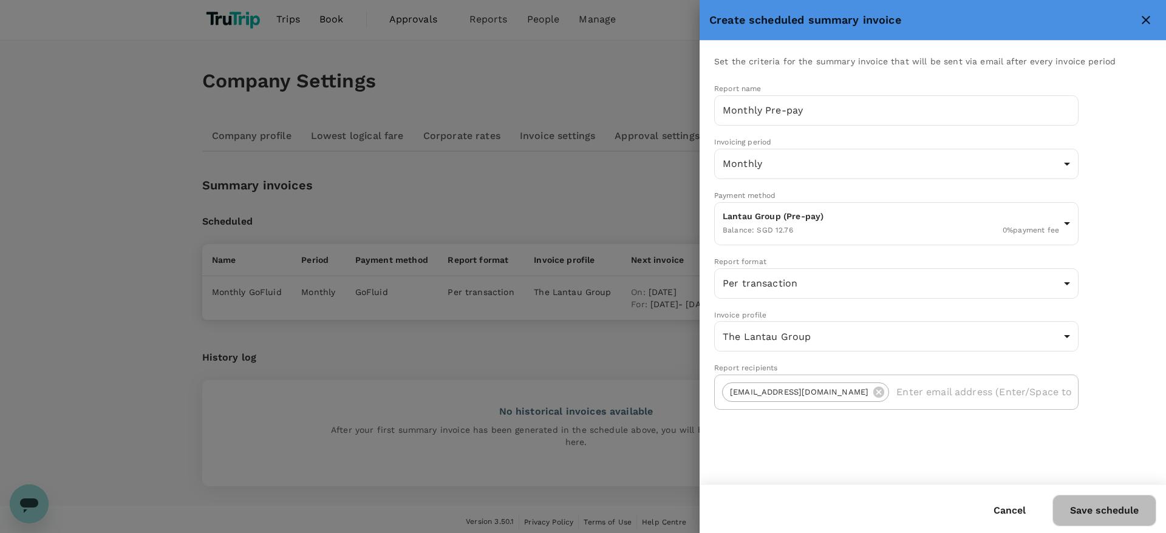
click at [1108, 511] on button "Save schedule" at bounding box center [1104, 511] width 104 height 32
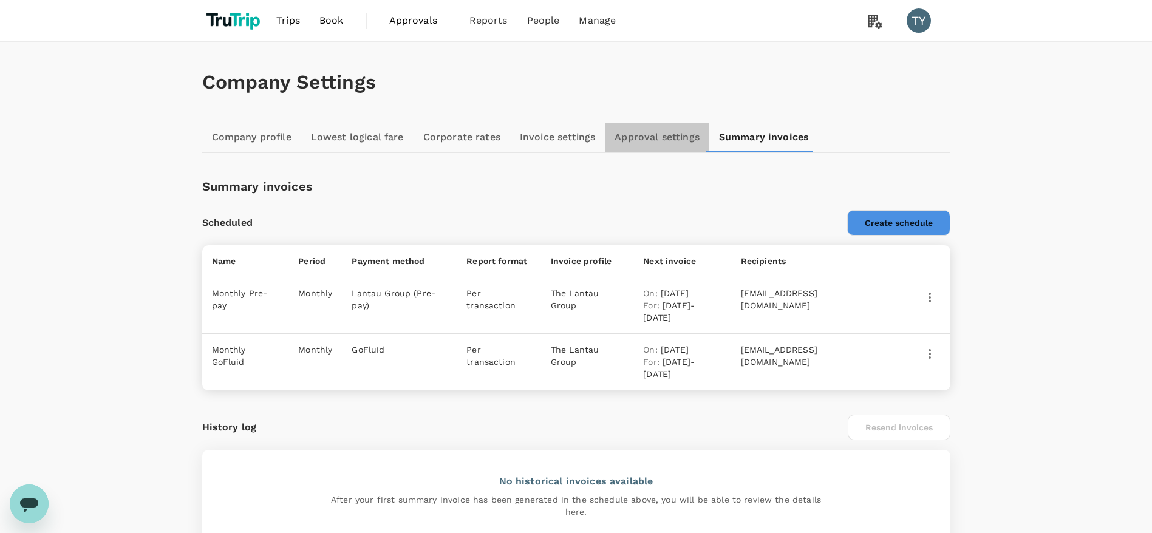
click at [644, 123] on link "Approval settings" at bounding box center [657, 137] width 104 height 29
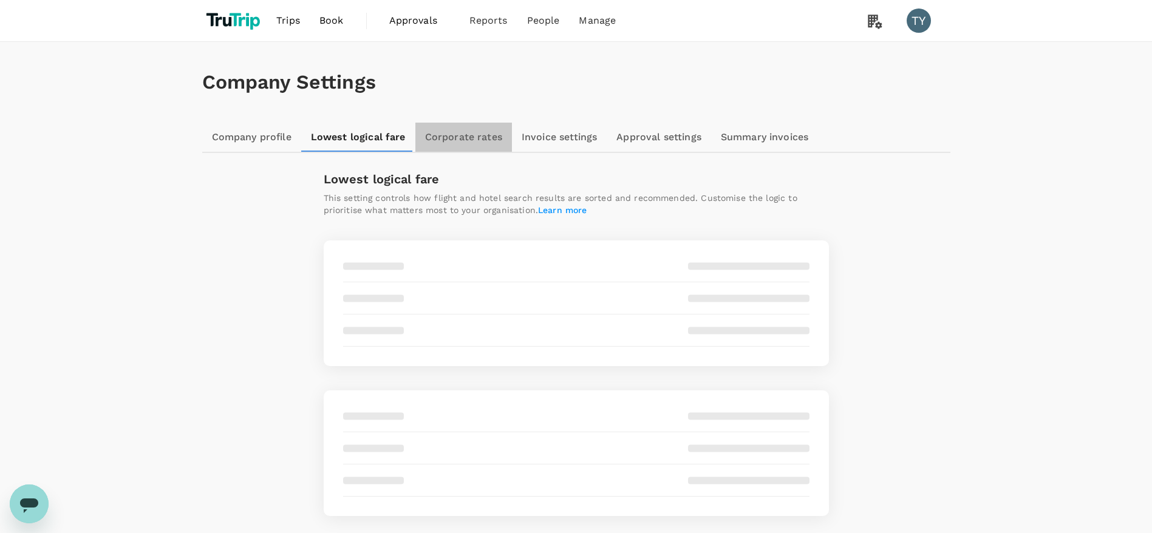
click at [460, 129] on link "Corporate rates" at bounding box center [463, 137] width 97 height 29
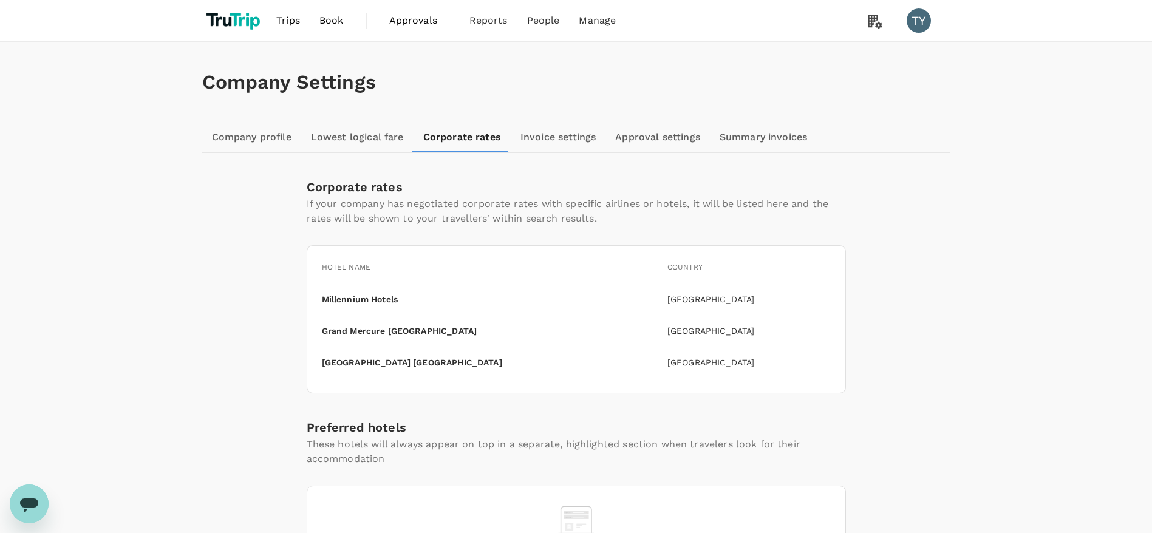
click at [355, 131] on link "Lowest logical fare" at bounding box center [357, 137] width 112 height 29
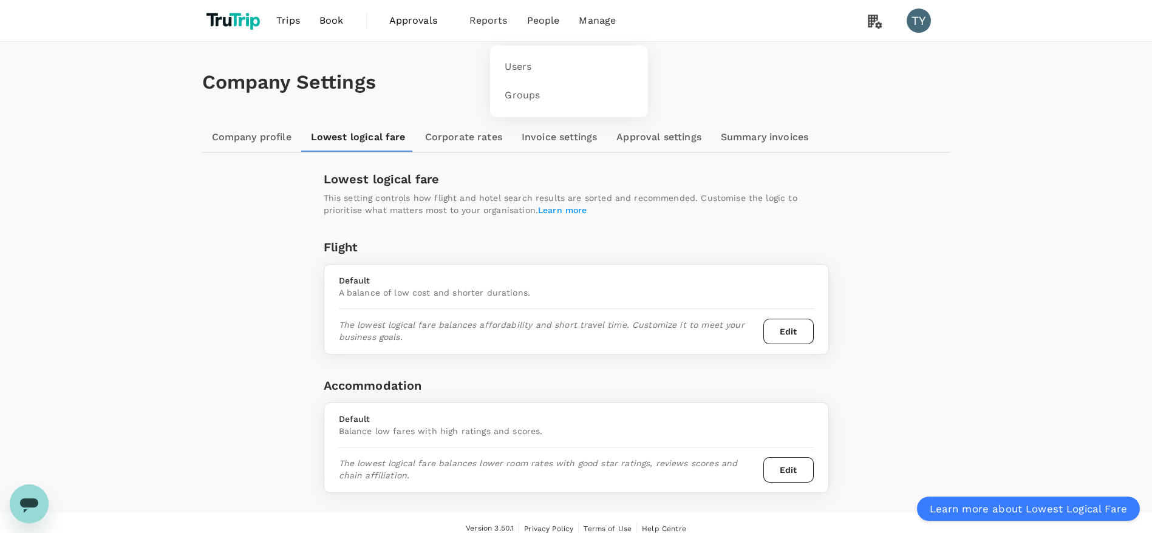
click at [551, 17] on span "People" at bounding box center [543, 20] width 33 height 15
click at [337, 22] on span "Book" at bounding box center [331, 20] width 24 height 15
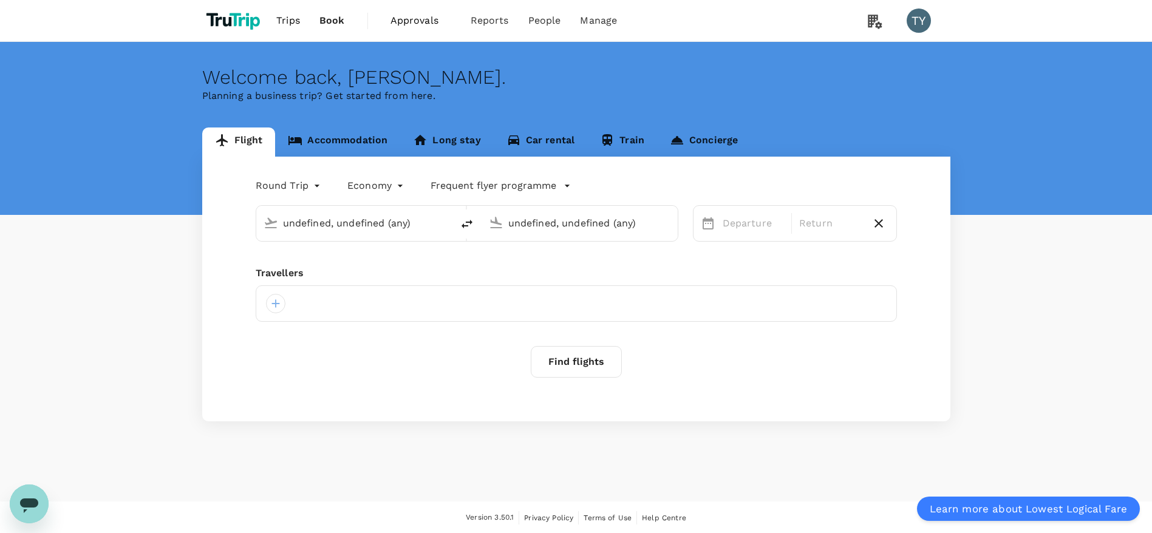
type input "Singapore Changi (SIN)"
type input "Hong Kong Intl (HKG)"
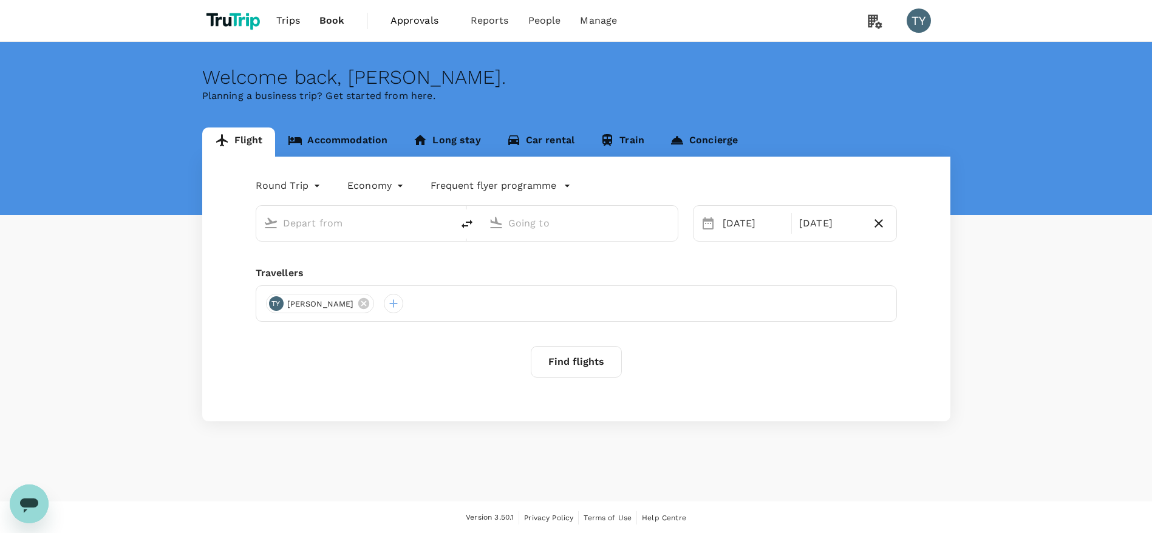
type input "Singapore Changi (SIN)"
type input "Hong Kong Intl (HKG)"
type input "Singapore Changi (SIN)"
type input "Hong Kong Intl (HKG)"
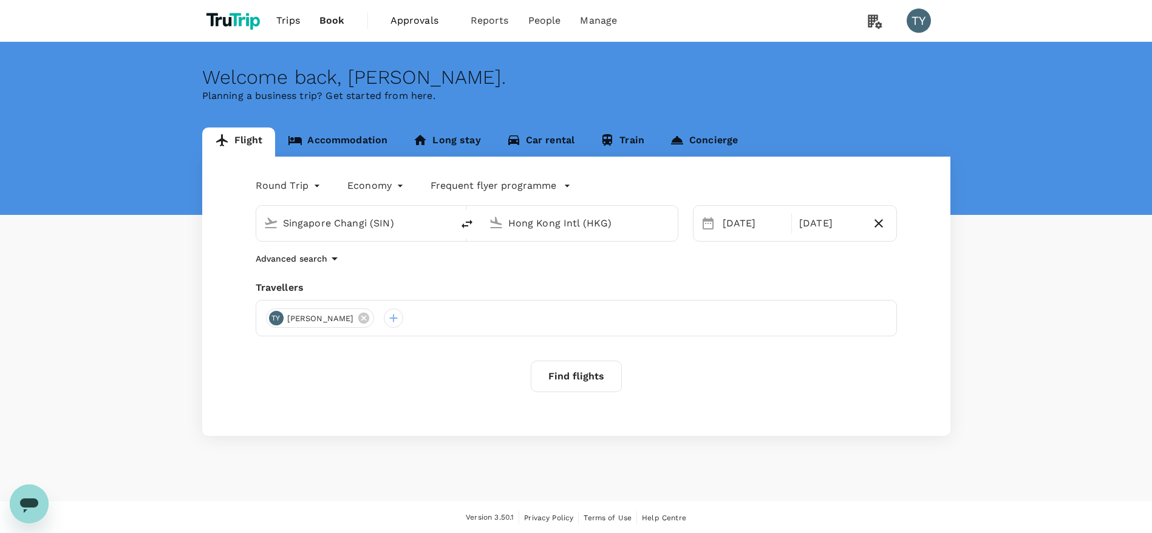
click at [599, 384] on button "Find flights" at bounding box center [576, 377] width 91 height 32
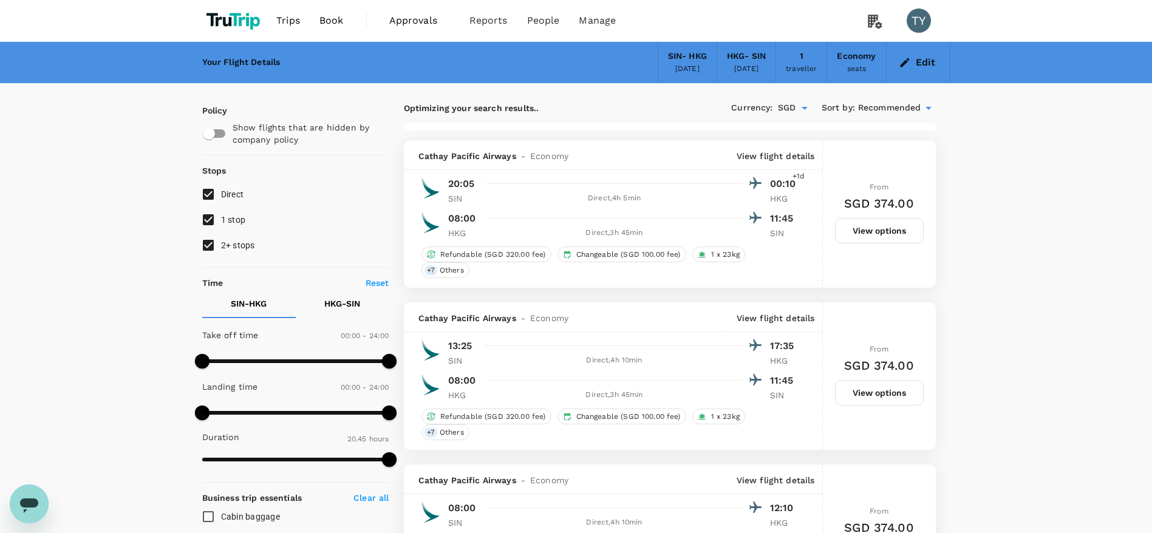
click at [211, 218] on input "1 stop" at bounding box center [209, 220] width 26 height 26
checkbox input "false"
click at [213, 246] on input "2+ stops" at bounding box center [209, 246] width 26 height 26
checkbox input "false"
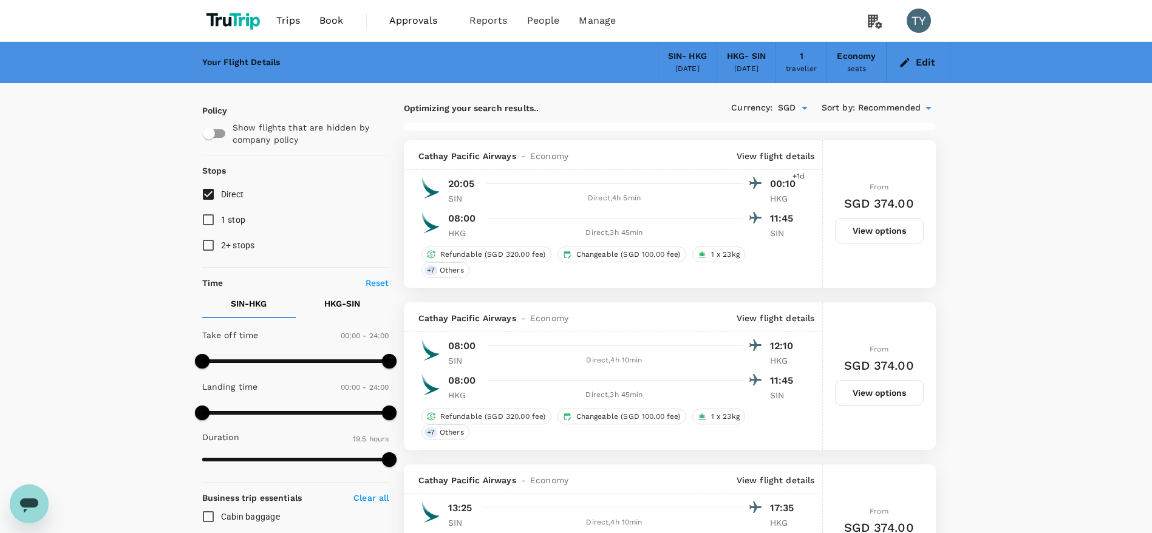
type input "1555"
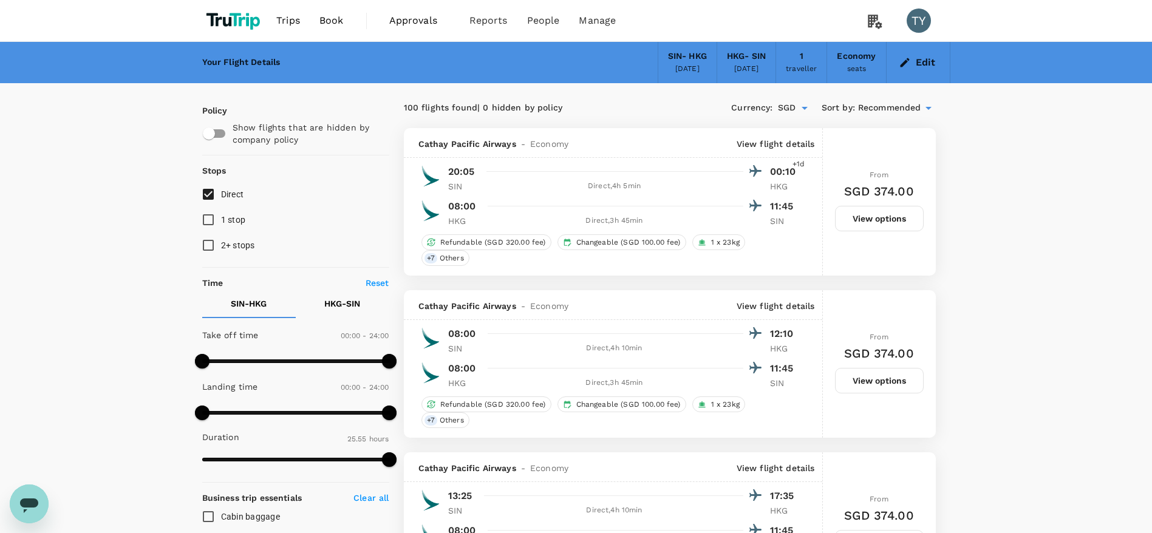
click at [917, 65] on button "Edit" at bounding box center [918, 62] width 44 height 19
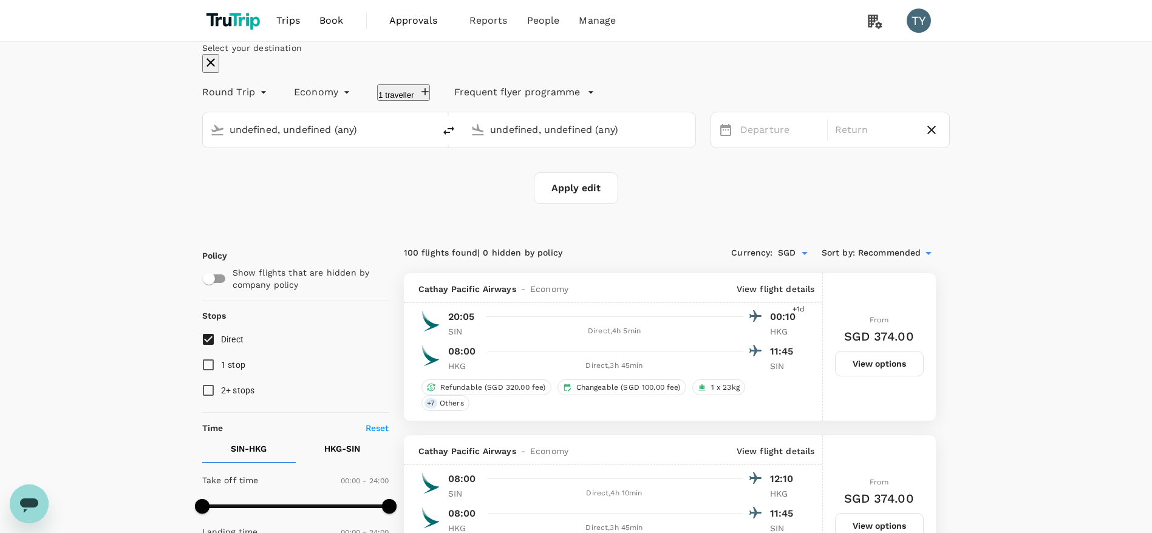
type input "Singapore Changi (SIN)"
type input "Hong Kong Intl (HKG)"
type input "Singapore Changi (SIN)"
type input "Hong Kong Intl (HKG)"
click at [875, 29] on icon at bounding box center [875, 21] width 24 height 25
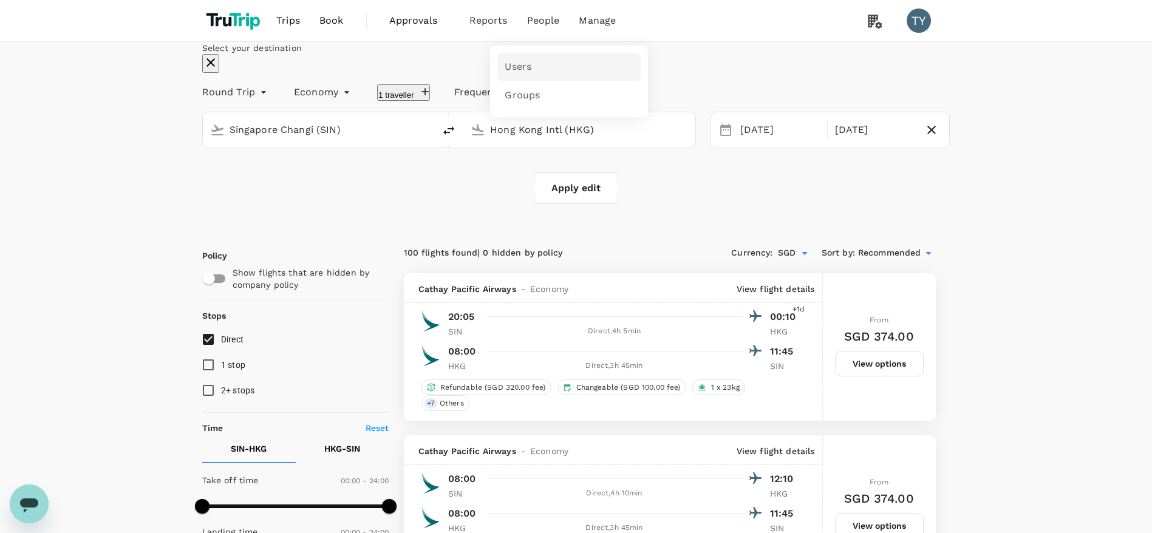
click at [527, 67] on span "Users" at bounding box center [518, 67] width 27 height 14
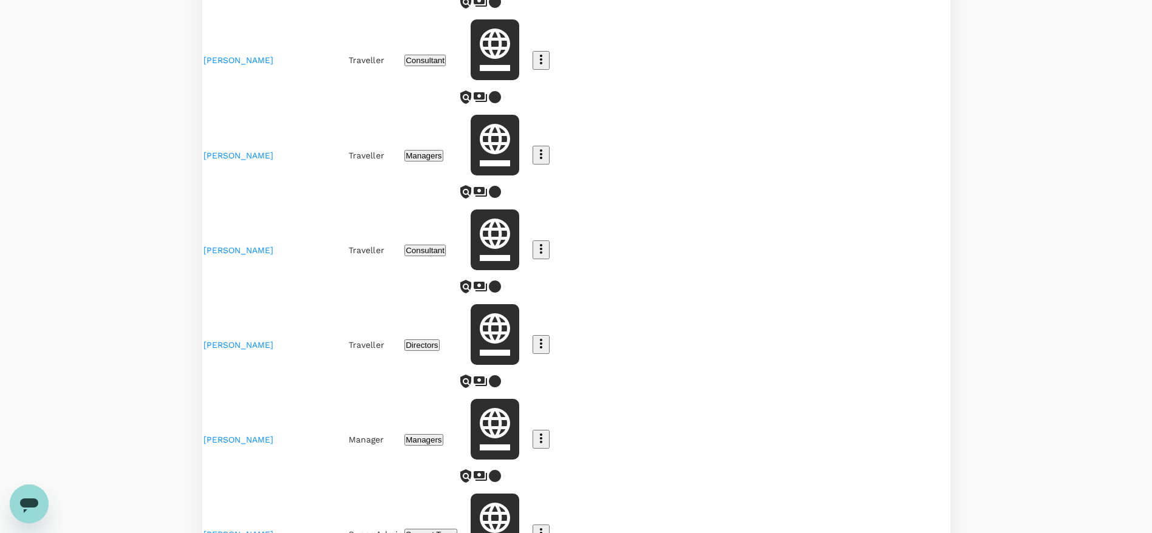
scroll to position [455, 0]
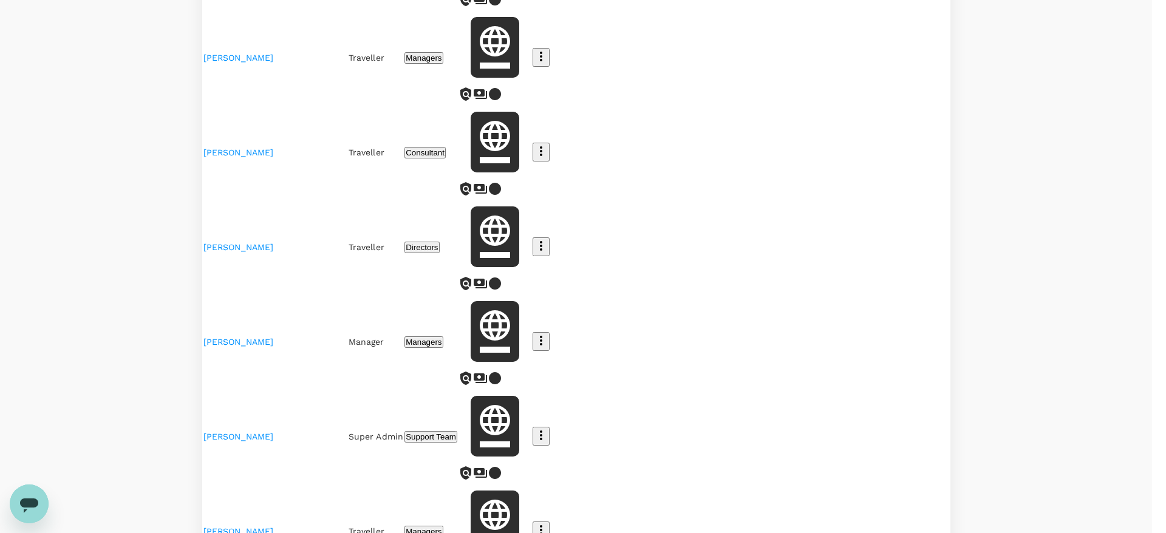
click at [408, 351] on div at bounding box center [583, 266] width 1166 height 533
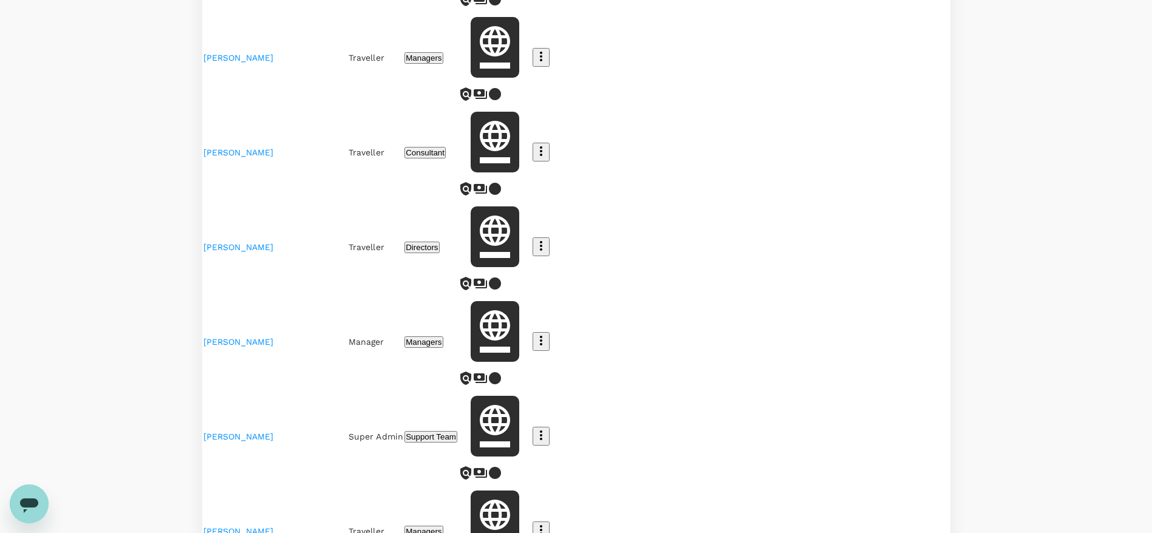
drag, startPoint x: 664, startPoint y: 295, endPoint x: 667, endPoint y: 302, distance: 8.1
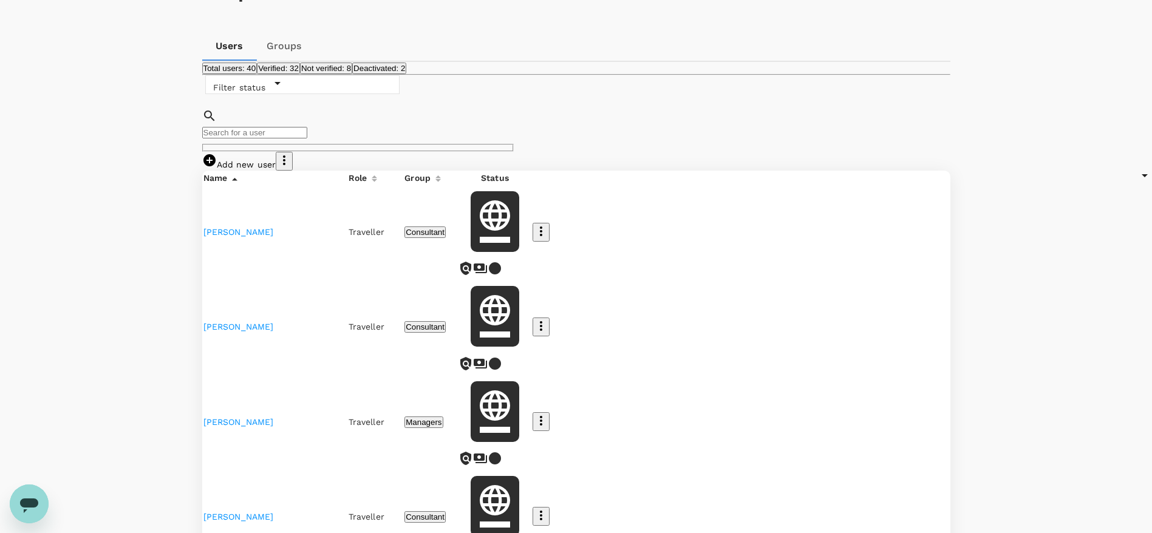
scroll to position [0, 0]
